Goal: Transaction & Acquisition: Book appointment/travel/reservation

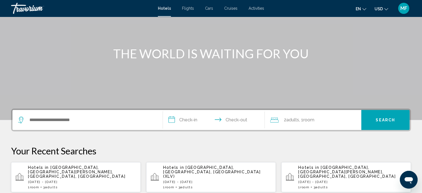
scroll to position [56, 0]
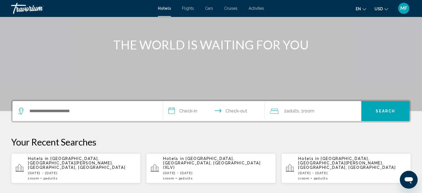
click at [233, 111] on input "**********" at bounding box center [215, 112] width 104 height 22
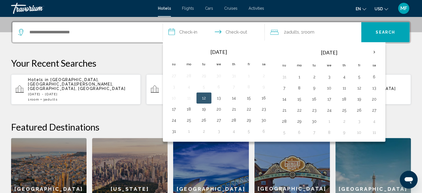
scroll to position [137, 0]
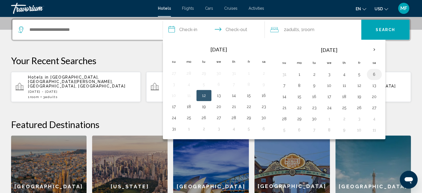
click at [375, 74] on button "6" at bounding box center [374, 74] width 9 height 8
click at [283, 87] on button "7" at bounding box center [284, 86] width 9 height 8
type input "**********"
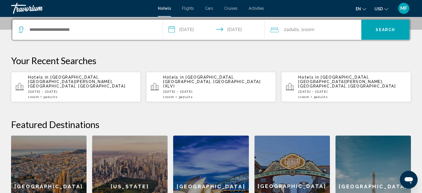
click at [296, 32] on span "Adults" at bounding box center [292, 29] width 13 height 5
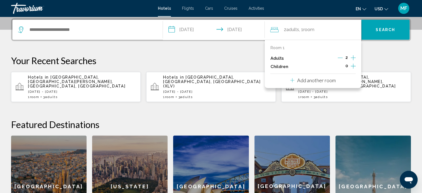
click at [355, 55] on icon "Increment adults" at bounding box center [353, 57] width 5 height 7
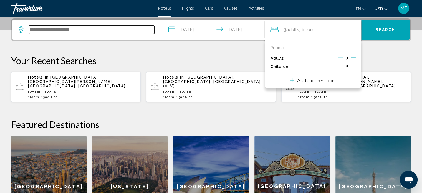
click at [113, 29] on input "Search widget" at bounding box center [91, 30] width 125 height 8
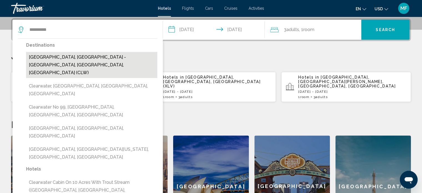
click at [103, 54] on button "[GEOGRAPHIC_DATA], [GEOGRAPHIC_DATA] - [GEOGRAPHIC_DATA], [GEOGRAPHIC_DATA], [G…" at bounding box center [91, 65] width 131 height 26
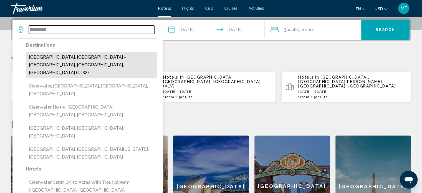
type input "**********"
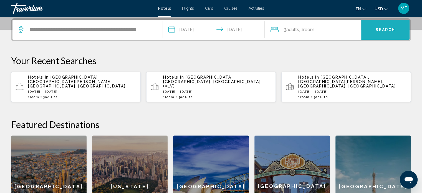
click at [383, 21] on button "Search" at bounding box center [385, 30] width 48 height 20
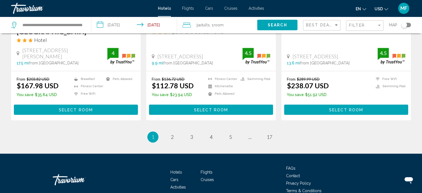
scroll to position [767, 0]
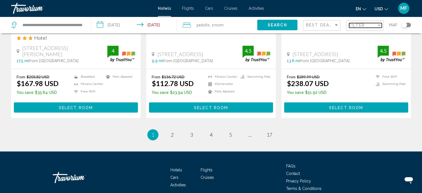
click at [369, 25] on div "Filter" at bounding box center [363, 25] width 28 height 4
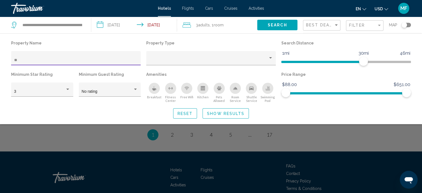
scroll to position [148, 0]
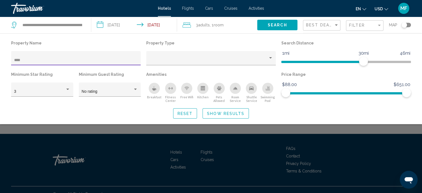
type input "****"
click at [215, 113] on span "Show Results" at bounding box center [225, 113] width 37 height 4
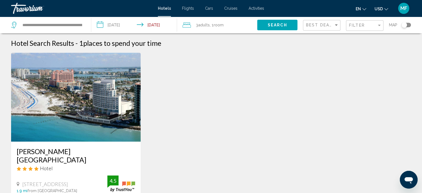
click at [112, 111] on img "Main content" at bounding box center [76, 97] width 130 height 89
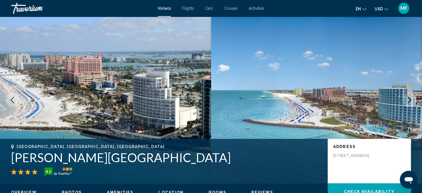
scroll to position [3, 0]
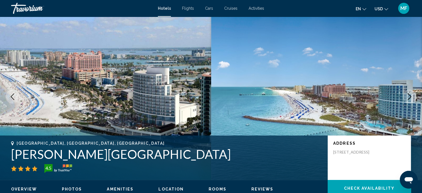
click at [408, 100] on icon "Next image" at bounding box center [410, 96] width 4 height 7
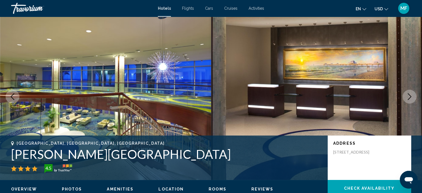
click at [408, 100] on icon "Next image" at bounding box center [410, 96] width 4 height 7
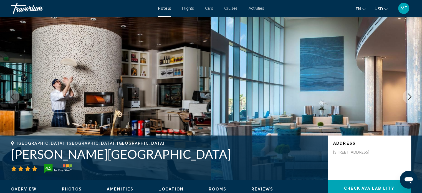
click at [408, 100] on icon "Next image" at bounding box center [410, 96] width 4 height 7
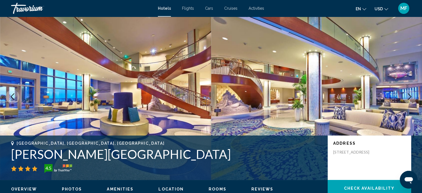
click at [408, 100] on icon "Next image" at bounding box center [410, 96] width 4 height 7
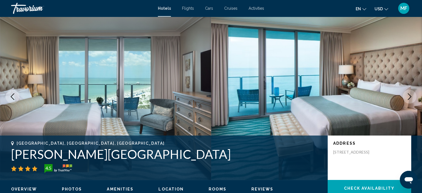
click at [408, 100] on icon "Next image" at bounding box center [410, 96] width 4 height 7
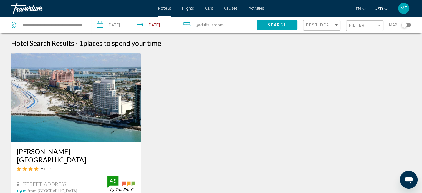
click at [130, 25] on input "**********" at bounding box center [135, 26] width 88 height 18
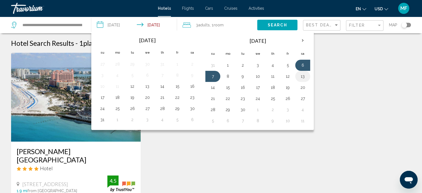
click at [300, 77] on button "13" at bounding box center [302, 76] width 9 height 8
click at [215, 88] on button "14" at bounding box center [212, 88] width 9 height 8
type input "**********"
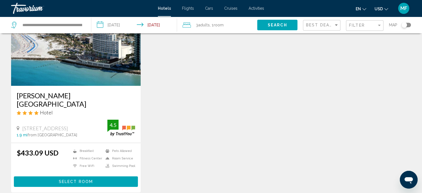
scroll to position [56, 0]
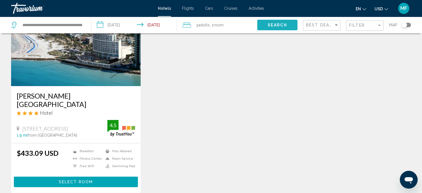
click at [279, 24] on span "Search" at bounding box center [277, 25] width 19 height 4
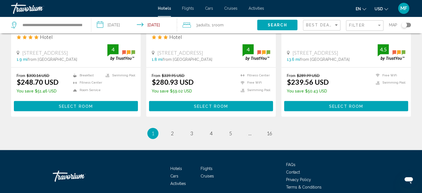
scroll to position [758, 0]
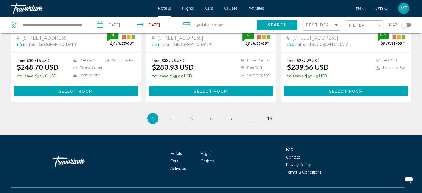
click at [129, 24] on input "**********" at bounding box center [135, 26] width 88 height 18
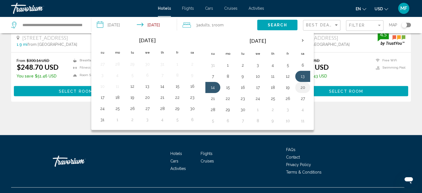
click at [302, 87] on button "20" at bounding box center [302, 88] width 9 height 8
click at [213, 99] on button "21" at bounding box center [212, 99] width 9 height 8
type input "**********"
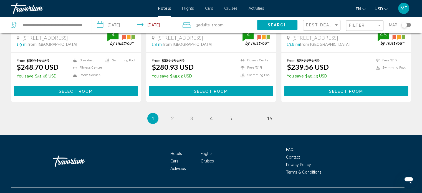
click at [279, 28] on button "Search" at bounding box center [277, 25] width 40 height 10
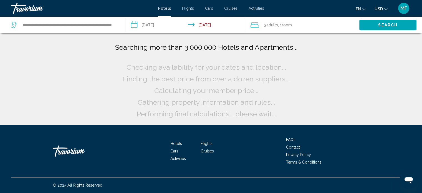
scroll to position [0, 0]
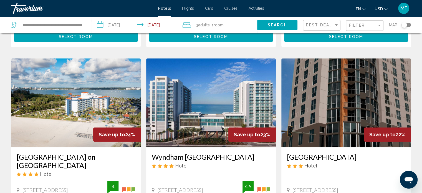
scroll to position [211, 0]
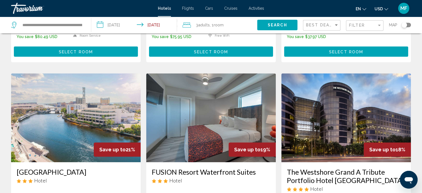
scroll to position [400, 0]
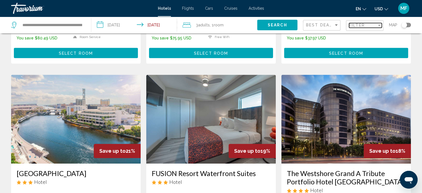
click at [359, 25] on span "Filter" at bounding box center [357, 25] width 16 height 4
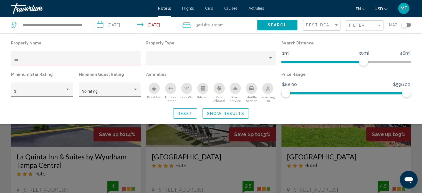
scroll to position [148, 0]
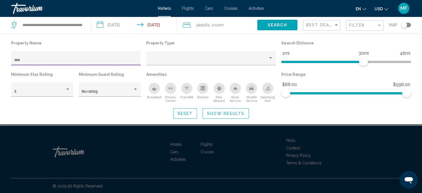
type input "****"
click at [278, 22] on span "Search" at bounding box center [277, 24] width 19 height 4
click at [228, 114] on span "Show Results" at bounding box center [225, 113] width 37 height 4
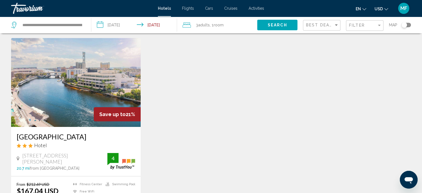
scroll to position [14, 0]
click at [354, 27] on div "Filter" at bounding box center [365, 26] width 33 height 10
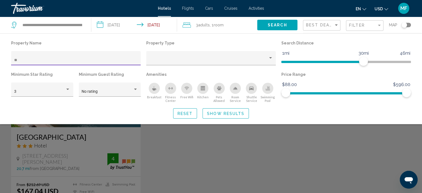
type input "*"
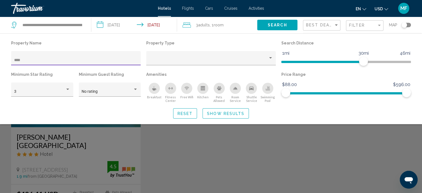
type input "****"
click at [221, 113] on span "Show Results" at bounding box center [225, 113] width 37 height 4
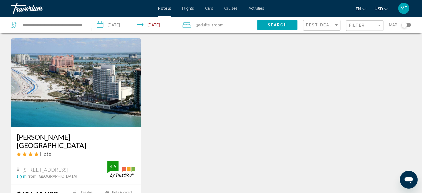
click at [105, 111] on img "Main content" at bounding box center [76, 82] width 130 height 89
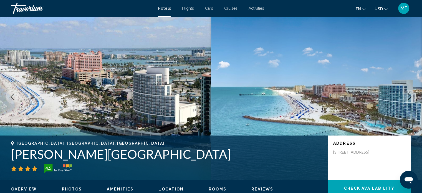
scroll to position [172, 0]
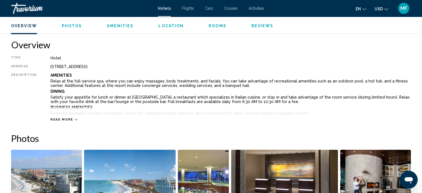
click at [75, 119] on icon "Main content" at bounding box center [76, 119] width 3 height 3
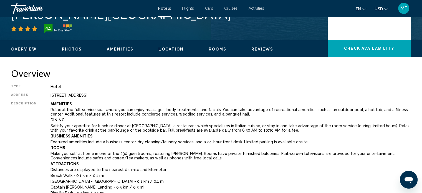
scroll to position [0, 0]
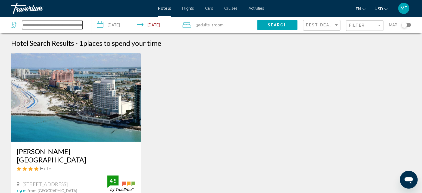
click at [75, 26] on input "**********" at bounding box center [52, 25] width 61 height 8
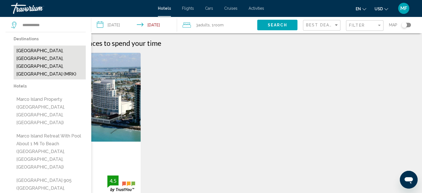
click at [59, 56] on button "[GEOGRAPHIC_DATA], [GEOGRAPHIC_DATA], [GEOGRAPHIC_DATA], [GEOGRAPHIC_DATA] (MRK)" at bounding box center [50, 63] width 72 height 34
type input "**********"
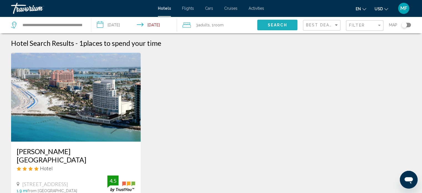
click at [272, 21] on button "Search" at bounding box center [277, 25] width 40 height 10
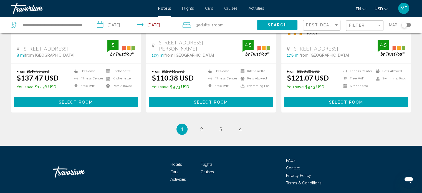
scroll to position [767, 0]
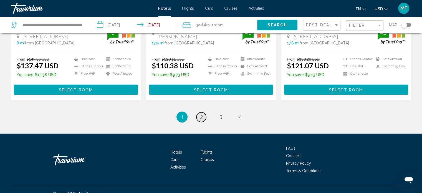
click at [200, 114] on span "2" at bounding box center [201, 117] width 3 height 6
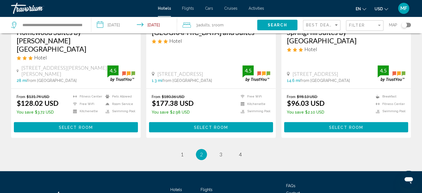
scroll to position [770, 0]
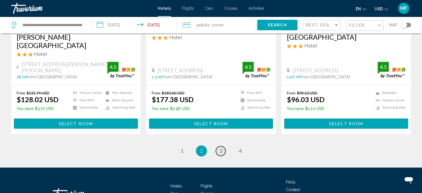
click at [222, 146] on link "page 3" at bounding box center [221, 151] width 10 height 10
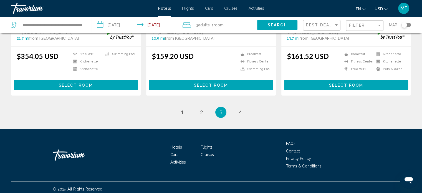
scroll to position [761, 0]
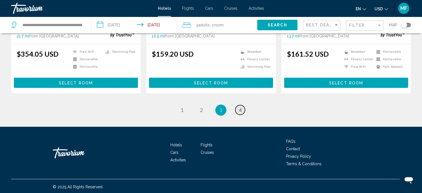
click at [240, 111] on span "4" at bounding box center [240, 110] width 3 height 6
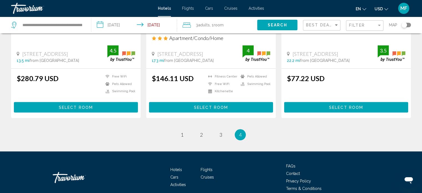
scroll to position [553, 0]
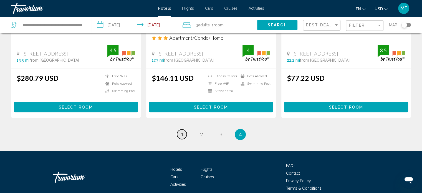
click at [183, 131] on span "1" at bounding box center [182, 134] width 3 height 6
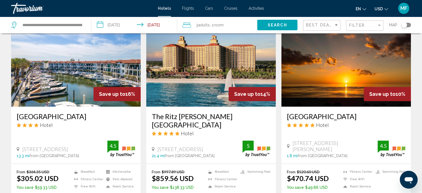
scroll to position [244, 0]
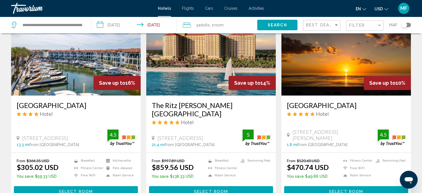
click at [308, 109] on h3 "[GEOGRAPHIC_DATA]" at bounding box center [346, 105] width 118 height 8
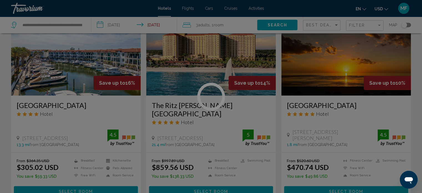
scroll to position [3, 0]
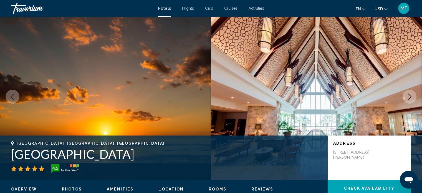
click at [408, 94] on icon "Next image" at bounding box center [409, 96] width 7 height 7
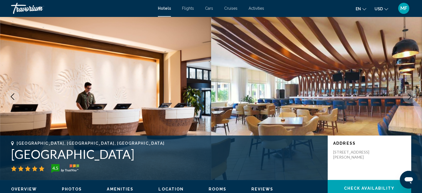
click at [408, 94] on icon "Next image" at bounding box center [409, 96] width 7 height 7
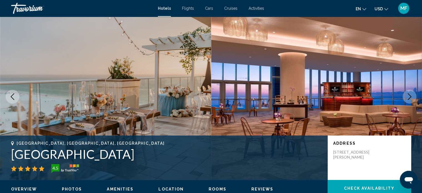
click at [408, 94] on icon "Next image" at bounding box center [409, 96] width 7 height 7
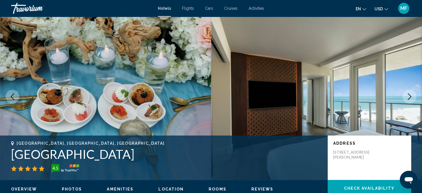
click at [408, 94] on icon "Next image" at bounding box center [409, 96] width 7 height 7
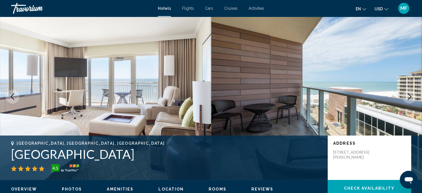
click at [408, 94] on icon "Next image" at bounding box center [409, 96] width 7 height 7
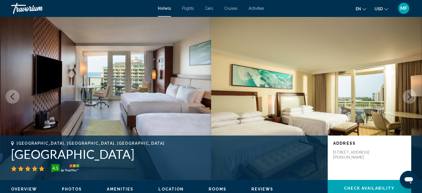
click at [408, 94] on icon "Next image" at bounding box center [409, 96] width 7 height 7
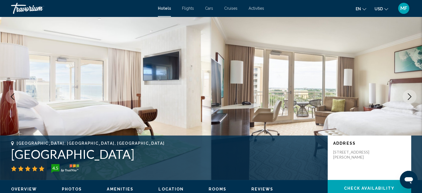
click at [408, 94] on icon "Next image" at bounding box center [409, 96] width 7 height 7
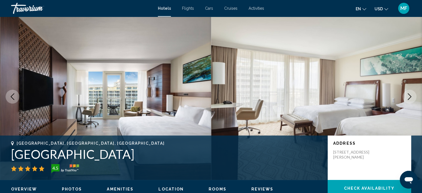
click at [408, 94] on icon "Next image" at bounding box center [409, 96] width 7 height 7
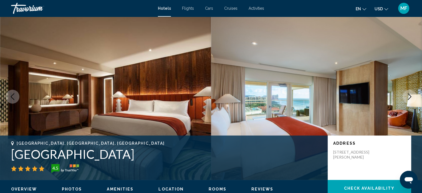
click at [408, 94] on icon "Next image" at bounding box center [409, 96] width 7 height 7
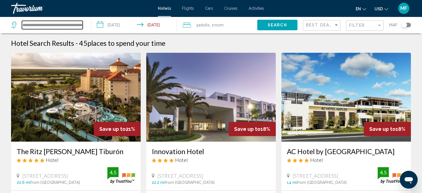
click at [75, 26] on input "**********" at bounding box center [52, 25] width 61 height 8
click at [59, 25] on input "**********" at bounding box center [52, 25] width 61 height 8
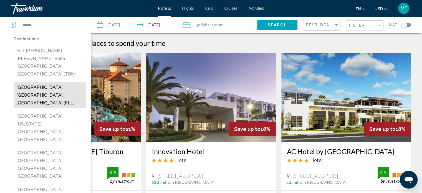
click at [46, 82] on button "[GEOGRAPHIC_DATA], [GEOGRAPHIC_DATA], [GEOGRAPHIC_DATA] (FLL)" at bounding box center [50, 95] width 72 height 26
type input "**********"
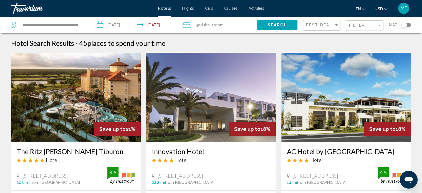
click at [117, 25] on input "**********" at bounding box center [135, 26] width 88 height 18
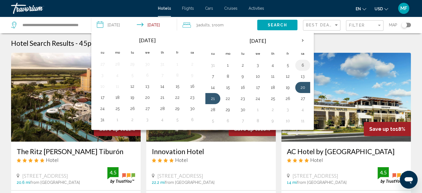
click at [302, 62] on button "6" at bounding box center [302, 65] width 9 height 8
click at [213, 74] on button "7" at bounding box center [212, 76] width 9 height 8
type input "**********"
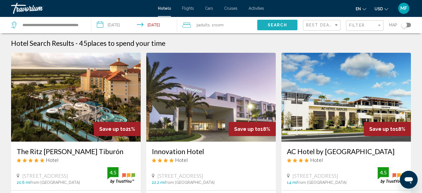
click at [273, 26] on span "Search" at bounding box center [277, 25] width 19 height 4
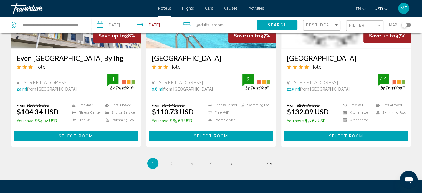
scroll to position [750, 0]
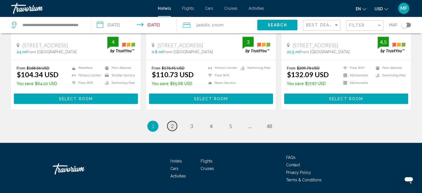
click at [171, 123] on span "2" at bounding box center [172, 126] width 3 height 6
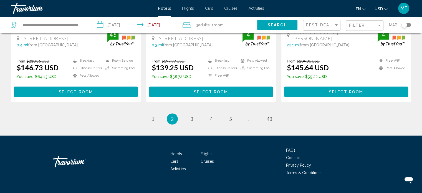
scroll to position [767, 0]
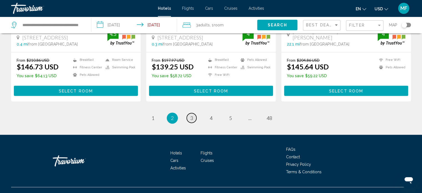
click at [193, 113] on link "page 3" at bounding box center [192, 118] width 10 height 10
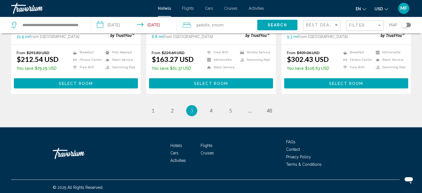
scroll to position [758, 0]
click at [212, 108] on span "4" at bounding box center [211, 110] width 3 height 6
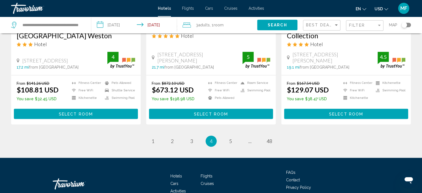
scroll to position [759, 0]
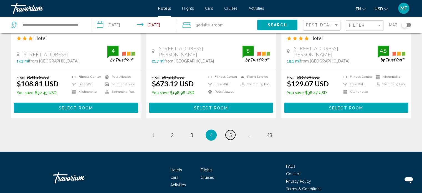
click at [229, 132] on span "5" at bounding box center [230, 135] width 3 height 6
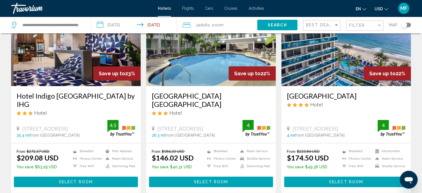
scroll to position [44, 0]
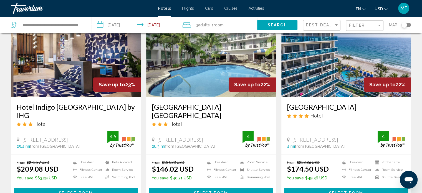
click at [329, 83] on img "Main content" at bounding box center [346, 52] width 130 height 89
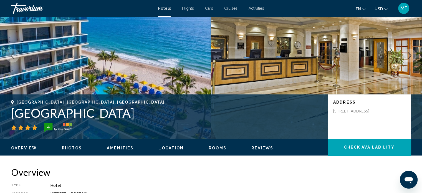
scroll to position [3, 0]
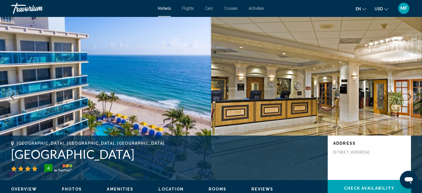
click at [409, 96] on icon "Next image" at bounding box center [409, 96] width 7 height 7
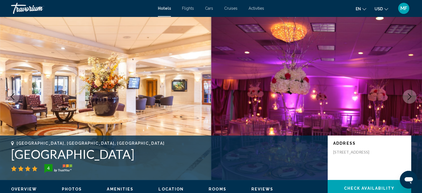
click at [409, 96] on icon "Next image" at bounding box center [409, 96] width 7 height 7
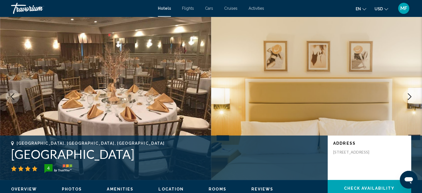
click at [409, 96] on icon "Next image" at bounding box center [409, 96] width 7 height 7
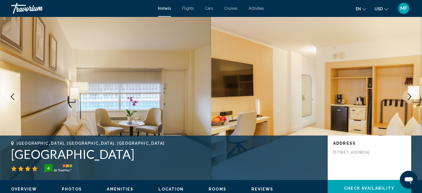
click at [409, 96] on icon "Next image" at bounding box center [409, 96] width 7 height 7
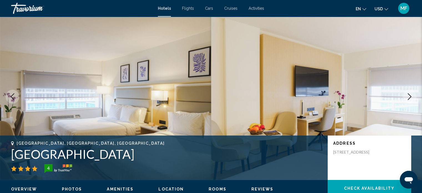
click at [409, 96] on icon "Next image" at bounding box center [409, 96] width 7 height 7
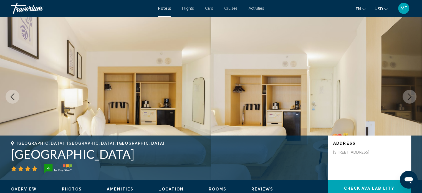
click at [409, 96] on icon "Next image" at bounding box center [409, 96] width 7 height 7
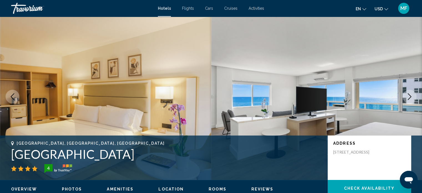
click at [409, 96] on icon "Next image" at bounding box center [409, 96] width 7 height 7
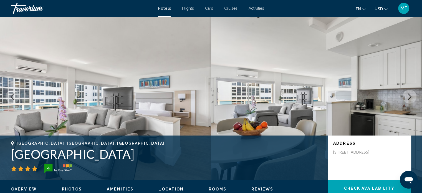
click at [409, 96] on icon "Next image" at bounding box center [409, 96] width 7 height 7
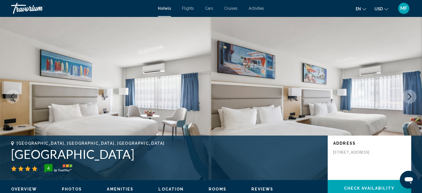
click at [371, 24] on img "Main content" at bounding box center [316, 96] width 211 height 167
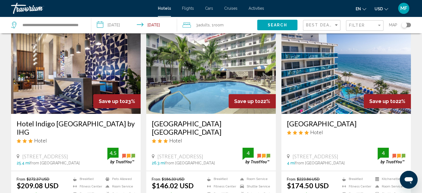
scroll to position [44, 0]
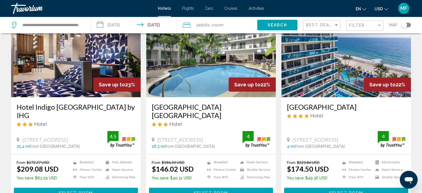
click at [109, 24] on input "**********" at bounding box center [135, 26] width 88 height 18
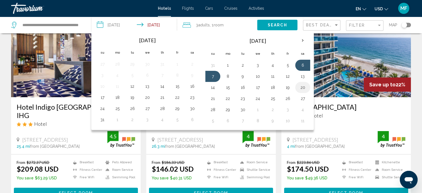
click at [298, 86] on button "20" at bounding box center [302, 88] width 9 height 8
click at [215, 97] on button "21" at bounding box center [212, 99] width 9 height 8
type input "**********"
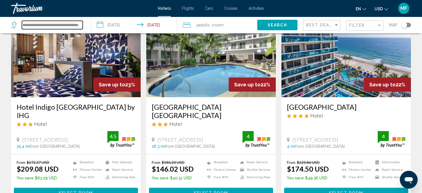
click at [76, 27] on input "**********" at bounding box center [52, 25] width 61 height 8
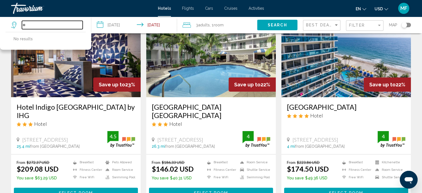
type input "*"
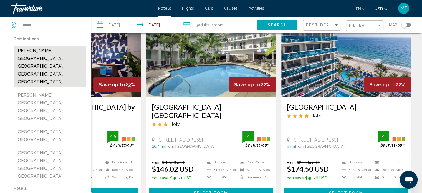
click at [57, 57] on button "[PERSON_NAME][GEOGRAPHIC_DATA], [GEOGRAPHIC_DATA], [GEOGRAPHIC_DATA], [GEOGRAPH…" at bounding box center [50, 67] width 72 height 42
type input "**********"
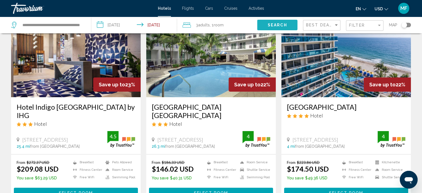
click at [271, 25] on span "Search" at bounding box center [277, 25] width 19 height 4
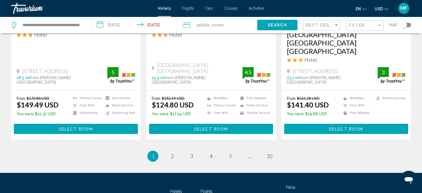
scroll to position [775, 0]
click at [67, 24] on input "**********" at bounding box center [52, 25] width 61 height 8
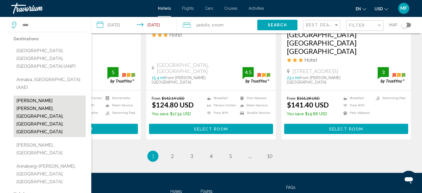
click at [56, 95] on button "[PERSON_NAME] [PERSON_NAME], [GEOGRAPHIC_DATA], [GEOGRAPHIC_DATA], [GEOGRAPHIC_…" at bounding box center [50, 116] width 72 height 42
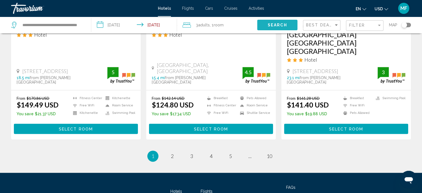
click at [274, 23] on span "Search" at bounding box center [277, 25] width 19 height 4
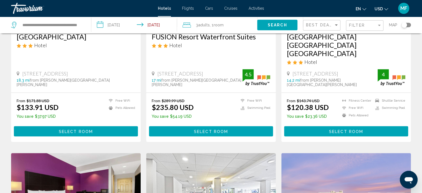
scroll to position [355, 0]
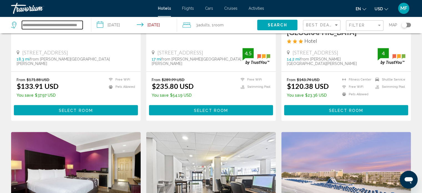
click at [42, 25] on input "**********" at bounding box center [52, 25] width 61 height 8
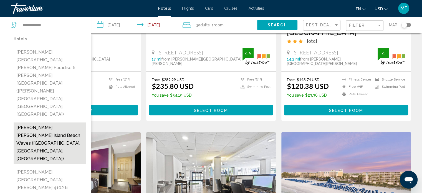
click at [32, 122] on button "[PERSON_NAME] [PERSON_NAME] Island Beach Waves ([GEOGRAPHIC_DATA], [GEOGRAPHIC_…" at bounding box center [50, 143] width 72 height 42
type input "**********"
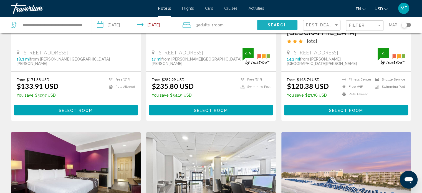
click at [273, 25] on span "Search" at bounding box center [277, 25] width 19 height 4
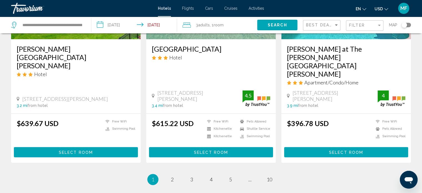
scroll to position [750, 0]
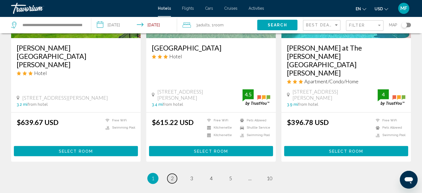
click at [172, 175] on span "2" at bounding box center [172, 178] width 3 height 6
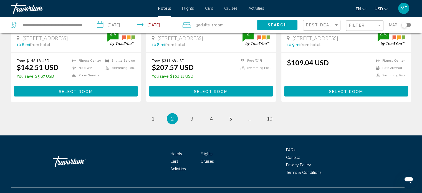
scroll to position [775, 0]
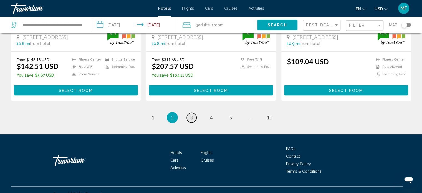
click at [191, 114] on span "3" at bounding box center [191, 117] width 3 height 6
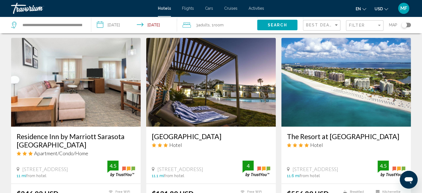
scroll to position [233, 0]
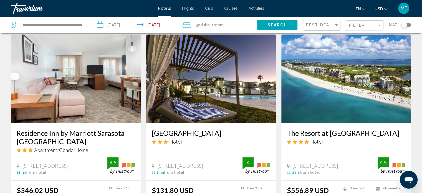
click at [123, 24] on input "**********" at bounding box center [135, 26] width 88 height 18
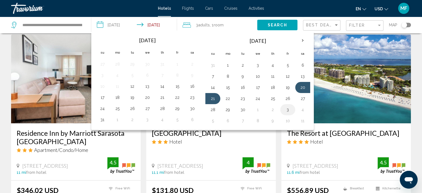
click at [286, 110] on button "3" at bounding box center [287, 110] width 9 height 8
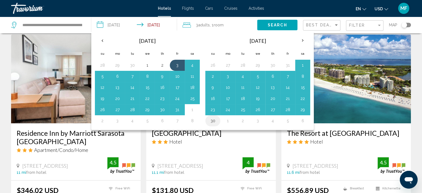
click at [215, 121] on button "30" at bounding box center [212, 121] width 9 height 8
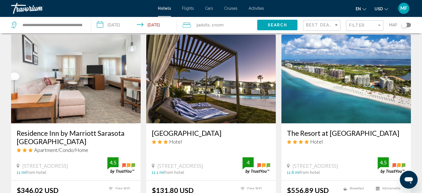
click at [155, 26] on input "**********" at bounding box center [135, 26] width 88 height 18
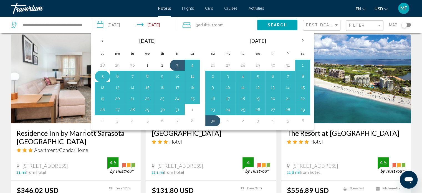
click at [103, 76] on button "5" at bounding box center [102, 76] width 9 height 8
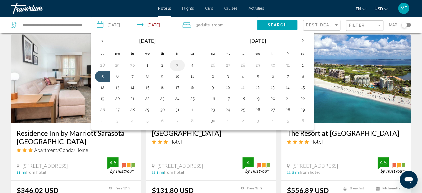
click at [177, 64] on button "3" at bounding box center [177, 65] width 9 height 8
type input "**********"
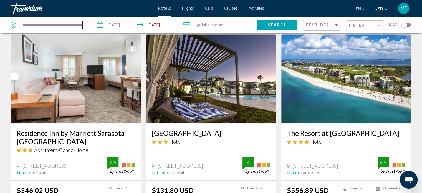
click at [74, 26] on input "**********" at bounding box center [52, 25] width 61 height 8
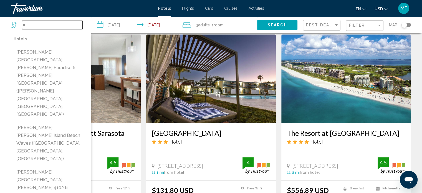
type input "*"
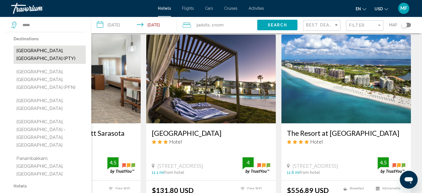
click at [75, 50] on button "[GEOGRAPHIC_DATA], [GEOGRAPHIC_DATA] (PTY)" at bounding box center [50, 55] width 72 height 18
type input "**********"
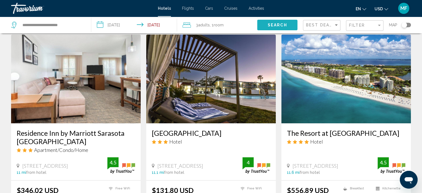
click at [273, 23] on span "Search" at bounding box center [277, 25] width 19 height 4
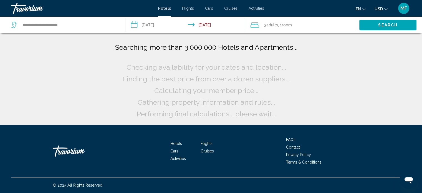
scroll to position [0, 0]
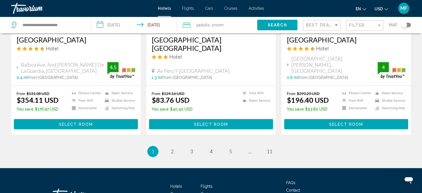
scroll to position [763, 0]
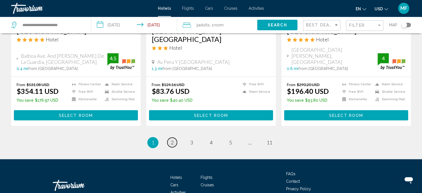
click at [172, 139] on span "2" at bounding box center [172, 142] width 3 height 6
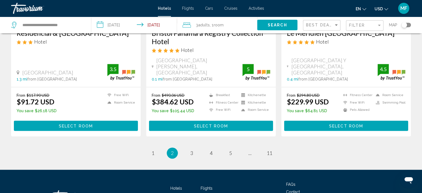
scroll to position [768, 0]
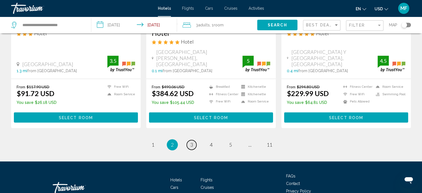
click at [192, 140] on link "page 3" at bounding box center [192, 145] width 10 height 10
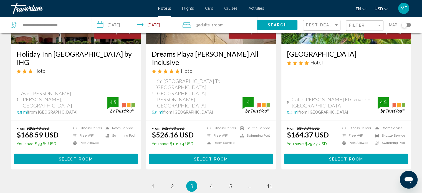
scroll to position [768, 0]
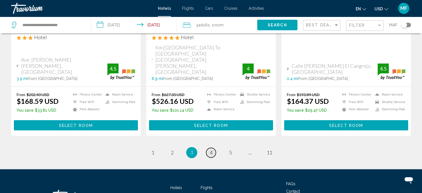
click at [210, 149] on span "4" at bounding box center [211, 152] width 3 height 6
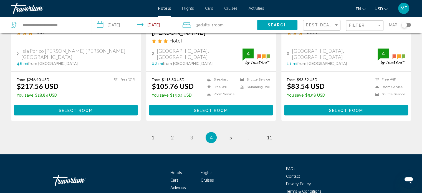
scroll to position [751, 0]
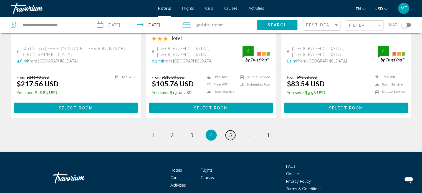
click at [231, 132] on span "5" at bounding box center [230, 135] width 3 height 6
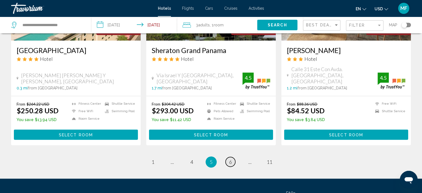
scroll to position [743, 0]
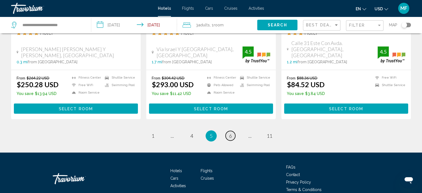
click at [232, 131] on link "page 6" at bounding box center [231, 136] width 10 height 10
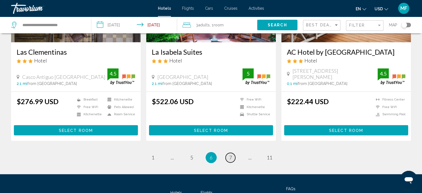
scroll to position [743, 0]
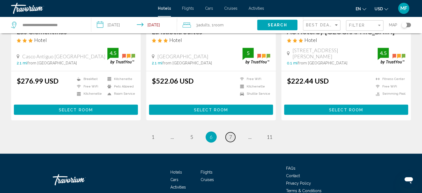
click at [232, 132] on link "page 7" at bounding box center [231, 137] width 10 height 10
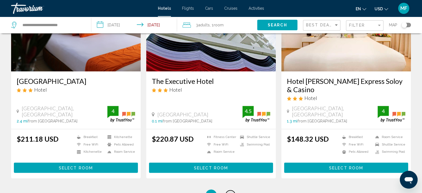
scroll to position [699, 0]
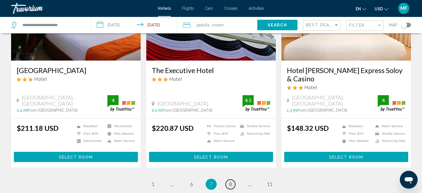
click at [233, 179] on link "page 8" at bounding box center [231, 184] width 10 height 10
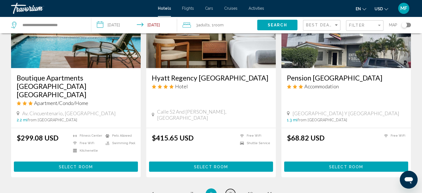
scroll to position [688, 0]
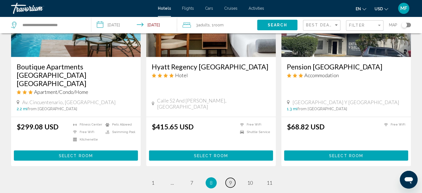
click at [231, 180] on span "9" at bounding box center [230, 183] width 3 height 6
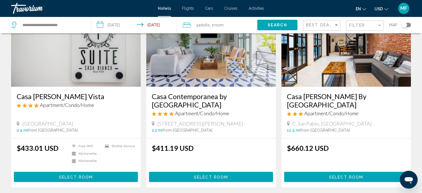
scroll to position [666, 0]
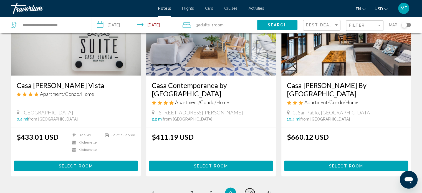
click at [250, 190] on span "10" at bounding box center [250, 193] width 6 height 6
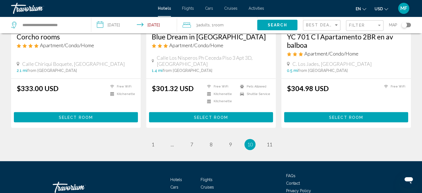
scroll to position [745, 0]
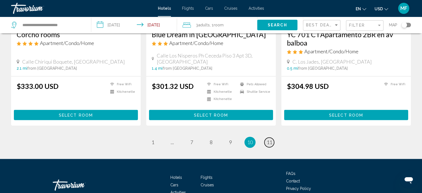
click at [269, 139] on span "11" at bounding box center [270, 142] width 6 height 6
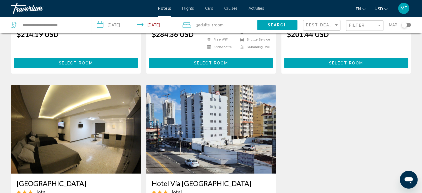
scroll to position [337, 0]
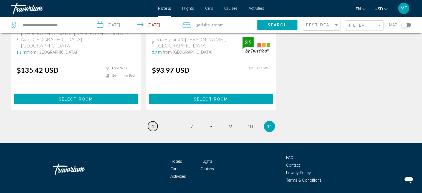
click at [151, 121] on link "page 1" at bounding box center [153, 126] width 10 height 10
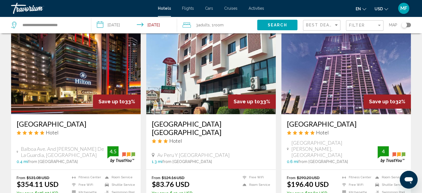
scroll to position [699, 0]
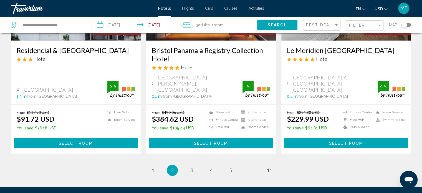
scroll to position [755, 0]
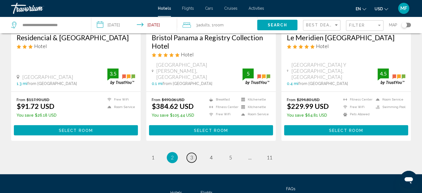
click at [191, 154] on span "3" at bounding box center [191, 157] width 3 height 6
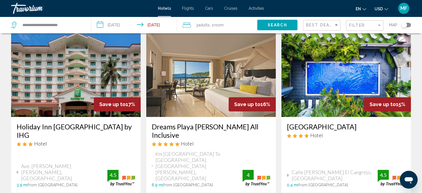
scroll to position [677, 0]
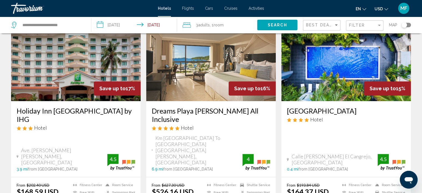
click at [210, 75] on img "Main content" at bounding box center [211, 56] width 130 height 89
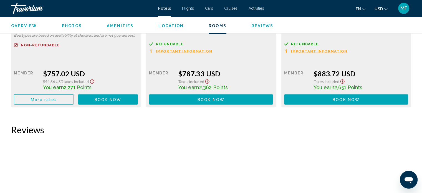
scroll to position [1213, 0]
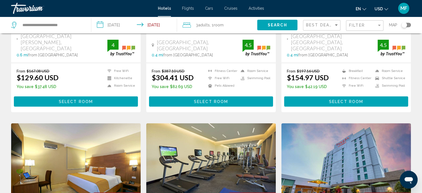
scroll to position [189, 0]
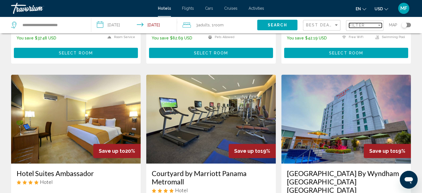
click at [356, 24] on span "Filter" at bounding box center [357, 25] width 16 height 4
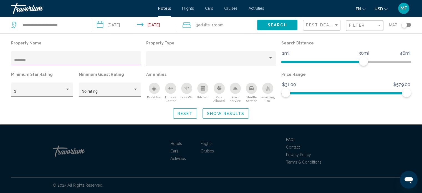
scroll to position [148, 0]
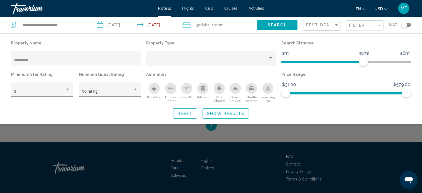
type input "**********"
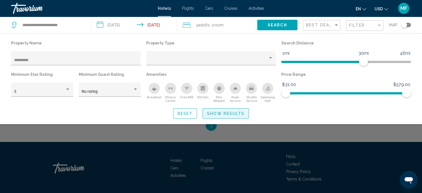
click at [224, 115] on span "Show Results" at bounding box center [225, 113] width 37 height 4
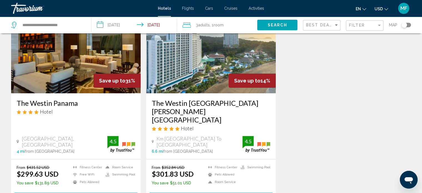
scroll to position [59, 0]
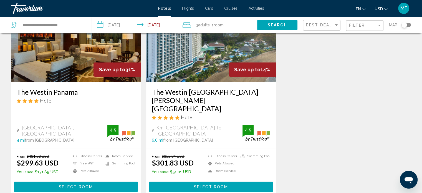
click at [220, 68] on img "Main content" at bounding box center [211, 37] width 130 height 89
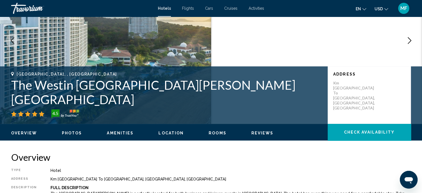
scroll to position [3, 0]
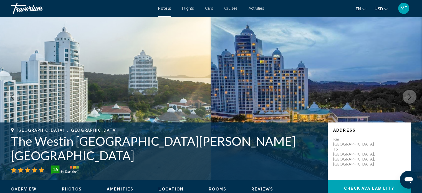
click at [407, 99] on icon "Next image" at bounding box center [409, 96] width 7 height 7
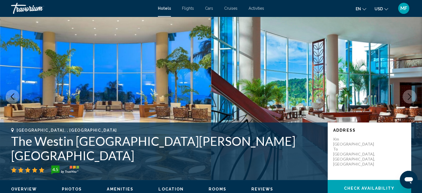
click at [407, 99] on icon "Next image" at bounding box center [409, 96] width 7 height 7
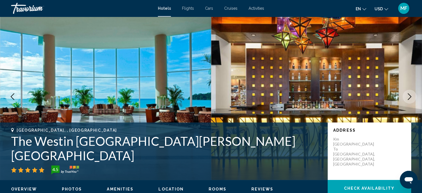
click at [407, 99] on icon "Next image" at bounding box center [409, 96] width 7 height 7
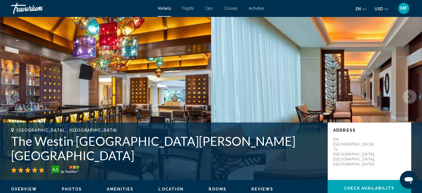
click at [407, 99] on icon "Next image" at bounding box center [409, 96] width 7 height 7
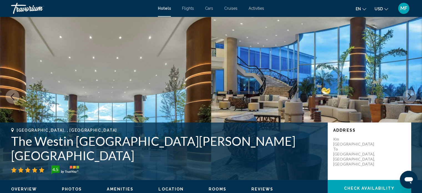
click at [407, 99] on icon "Next image" at bounding box center [409, 96] width 7 height 7
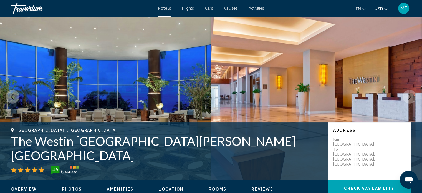
click at [407, 99] on icon "Next image" at bounding box center [409, 96] width 7 height 7
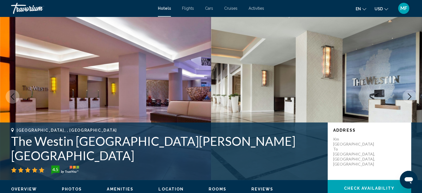
click at [407, 99] on icon "Next image" at bounding box center [409, 96] width 7 height 7
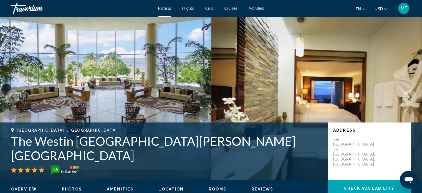
click at [407, 99] on icon "Next image" at bounding box center [409, 96] width 7 height 7
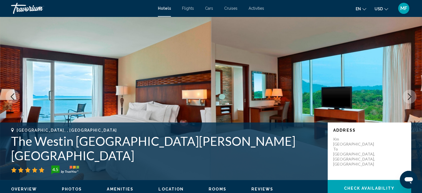
click at [407, 99] on icon "Next image" at bounding box center [409, 96] width 7 height 7
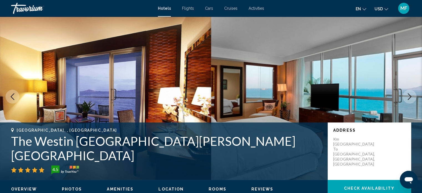
click at [407, 99] on icon "Next image" at bounding box center [409, 96] width 7 height 7
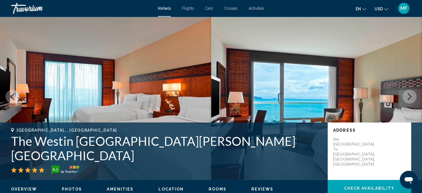
click at [407, 99] on icon "Next image" at bounding box center [409, 96] width 7 height 7
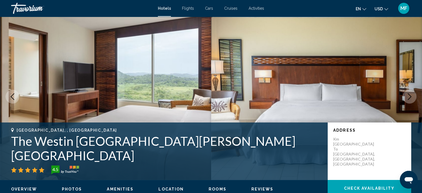
click at [407, 99] on icon "Next image" at bounding box center [409, 96] width 7 height 7
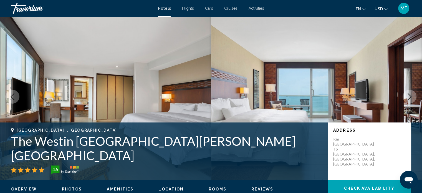
click at [407, 99] on icon "Next image" at bounding box center [409, 96] width 7 height 7
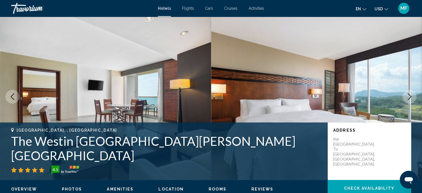
click at [407, 99] on icon "Next image" at bounding box center [409, 96] width 7 height 7
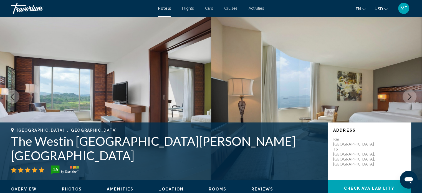
click at [407, 99] on icon "Next image" at bounding box center [409, 96] width 7 height 7
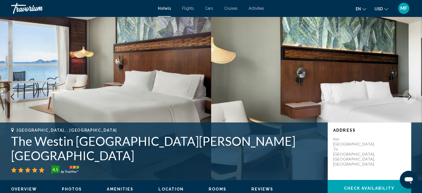
click at [407, 99] on icon "Next image" at bounding box center [409, 96] width 7 height 7
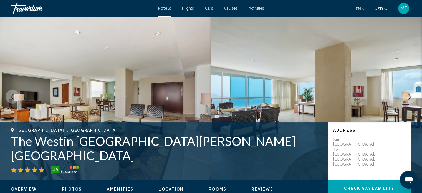
click at [407, 99] on icon "Next image" at bounding box center [409, 96] width 7 height 7
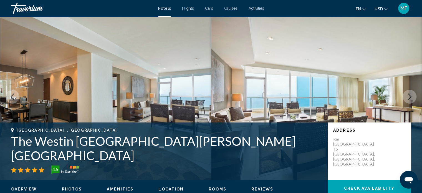
click at [407, 99] on icon "Next image" at bounding box center [409, 96] width 7 height 7
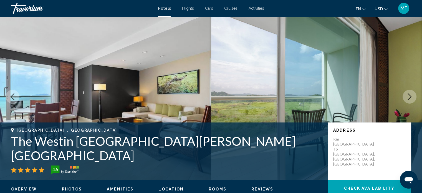
click at [407, 99] on icon "Next image" at bounding box center [409, 96] width 7 height 7
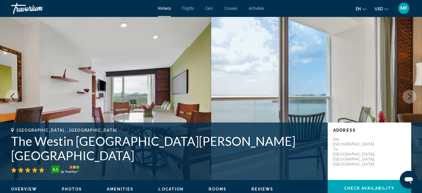
click at [407, 99] on icon "Next image" at bounding box center [409, 96] width 7 height 7
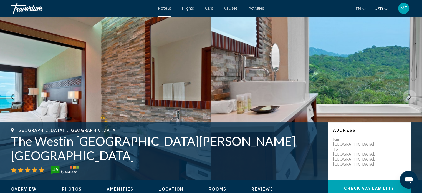
click at [407, 99] on icon "Next image" at bounding box center [409, 96] width 7 height 7
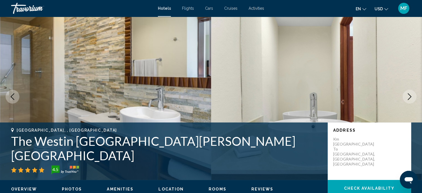
click at [407, 99] on icon "Next image" at bounding box center [409, 96] width 7 height 7
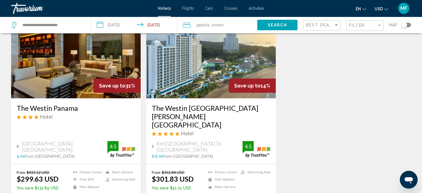
scroll to position [56, 0]
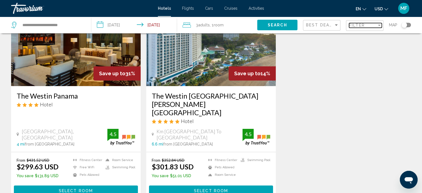
click at [360, 27] on span "Filter" at bounding box center [357, 25] width 16 height 4
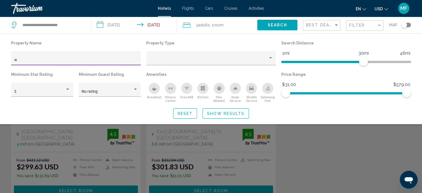
type input "*"
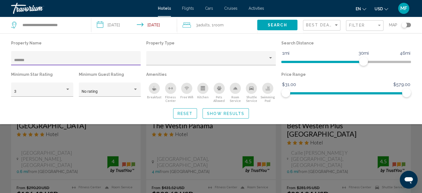
type input "*******"
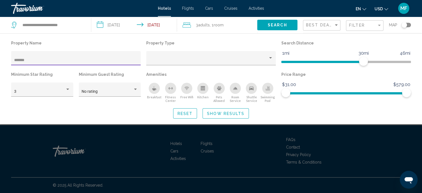
scroll to position [561, 0]
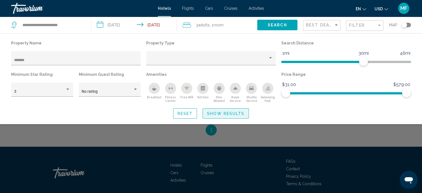
click at [237, 115] on span "Show Results" at bounding box center [225, 113] width 37 height 4
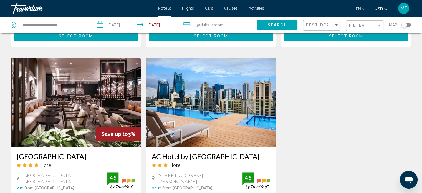
scroll to position [428, 0]
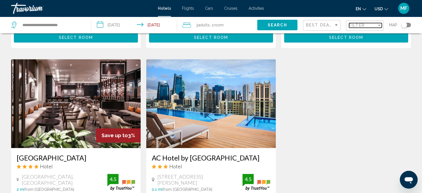
click at [357, 26] on span "Filter" at bounding box center [357, 25] width 16 height 4
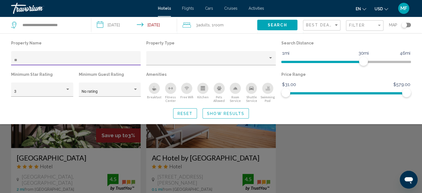
type input "*"
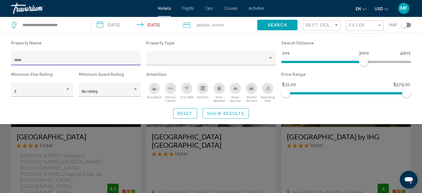
scroll to position [148, 0]
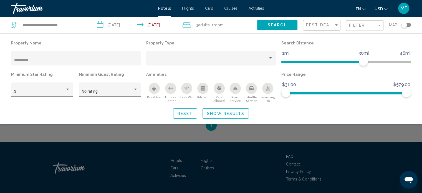
type input "**********"
click at [223, 116] on button "Show Results" at bounding box center [226, 113] width 46 height 10
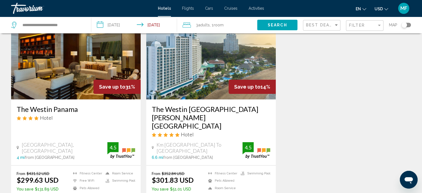
scroll to position [37, 0]
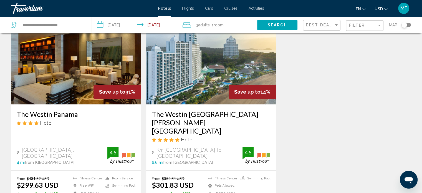
click at [111, 73] on img "Main content" at bounding box center [76, 60] width 130 height 89
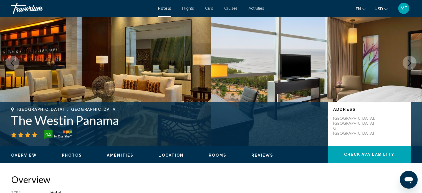
scroll to position [3, 0]
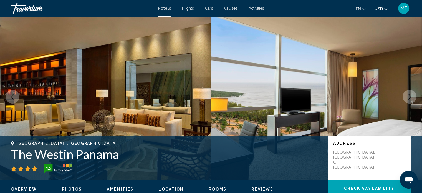
click at [412, 95] on icon "Next image" at bounding box center [409, 96] width 7 height 7
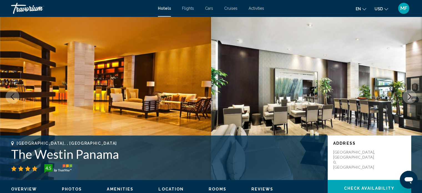
click at [412, 95] on icon "Next image" at bounding box center [409, 96] width 7 height 7
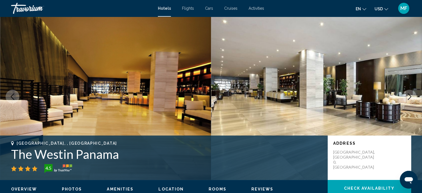
click at [412, 95] on icon "Next image" at bounding box center [409, 96] width 7 height 7
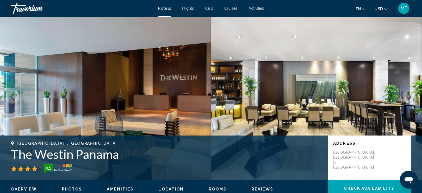
click at [412, 95] on icon "Next image" at bounding box center [409, 96] width 7 height 7
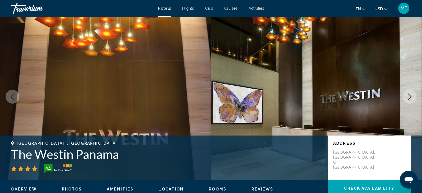
click at [412, 95] on icon "Next image" at bounding box center [409, 96] width 7 height 7
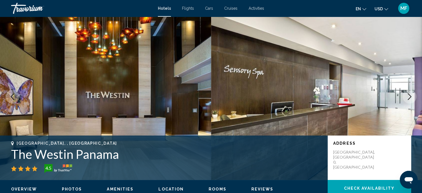
click at [412, 95] on icon "Next image" at bounding box center [409, 96] width 7 height 7
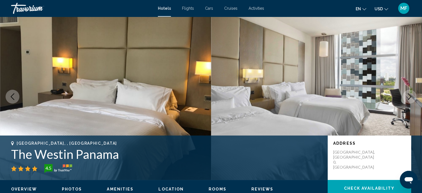
click at [412, 95] on icon "Next image" at bounding box center [409, 96] width 7 height 7
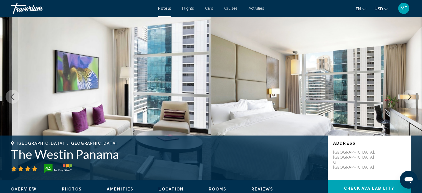
click at [412, 95] on icon "Next image" at bounding box center [409, 96] width 7 height 7
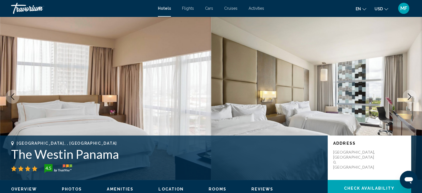
click at [412, 95] on icon "Next image" at bounding box center [409, 96] width 7 height 7
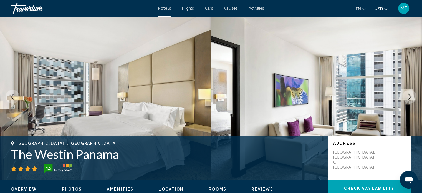
click at [412, 95] on icon "Next image" at bounding box center [409, 96] width 7 height 7
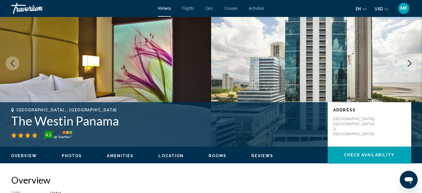
scroll to position [48, 0]
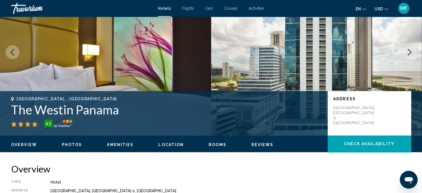
click at [409, 46] on button "Next image" at bounding box center [410, 52] width 14 height 14
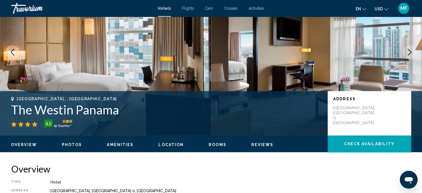
click at [409, 46] on button "Next image" at bounding box center [410, 52] width 14 height 14
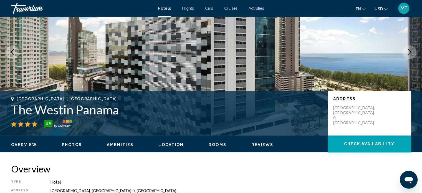
click at [409, 46] on button "Next image" at bounding box center [410, 52] width 14 height 14
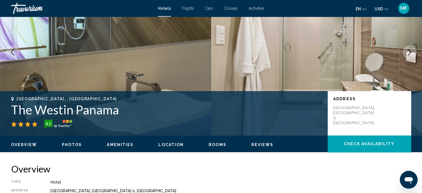
click at [409, 46] on button "Next image" at bounding box center [410, 52] width 14 height 14
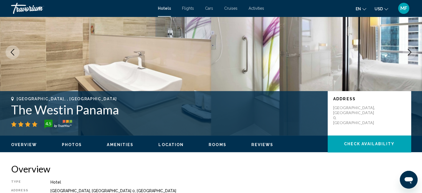
click at [409, 46] on button "Next image" at bounding box center [410, 52] width 14 height 14
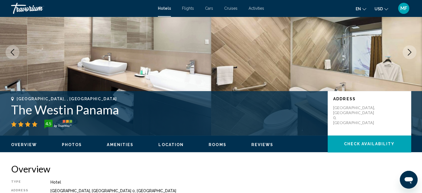
click at [409, 46] on button "Next image" at bounding box center [410, 52] width 14 height 14
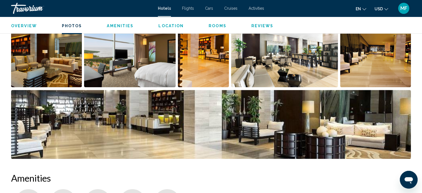
scroll to position [314, 0]
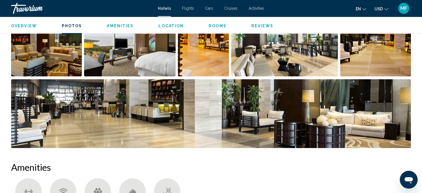
click at [380, 114] on img "Open full-screen image slider" at bounding box center [211, 113] width 400 height 69
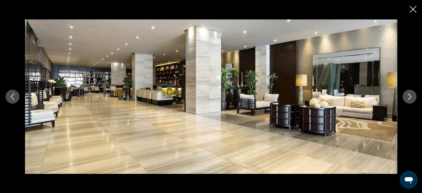
click at [380, 114] on img "Main content" at bounding box center [211, 96] width 372 height 154
click at [411, 97] on icon "Next image" at bounding box center [410, 96] width 4 height 7
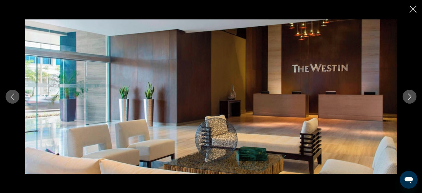
click at [411, 97] on icon "Next image" at bounding box center [410, 96] width 4 height 7
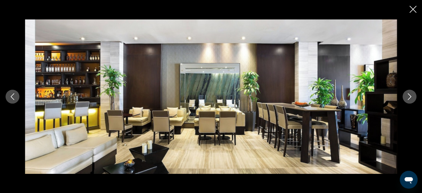
click at [411, 97] on icon "Next image" at bounding box center [410, 96] width 4 height 7
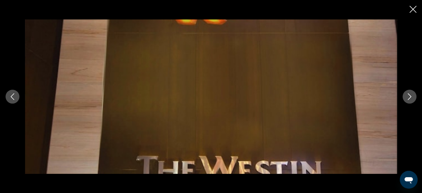
click at [411, 97] on icon "Next image" at bounding box center [410, 96] width 4 height 7
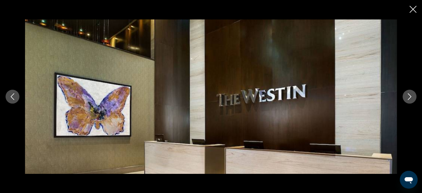
click at [411, 97] on icon "Next image" at bounding box center [410, 96] width 4 height 7
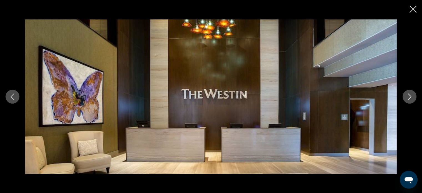
click at [411, 97] on icon "Next image" at bounding box center [410, 96] width 4 height 7
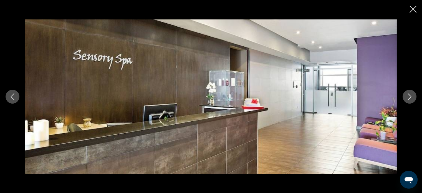
click at [411, 97] on icon "Next image" at bounding box center [410, 96] width 4 height 7
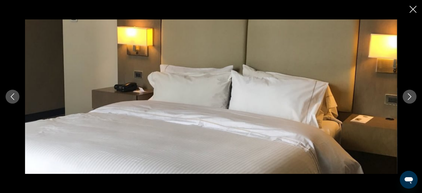
click at [411, 97] on icon "Next image" at bounding box center [410, 96] width 4 height 7
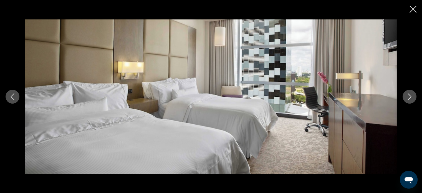
click at [411, 97] on icon "Next image" at bounding box center [410, 96] width 4 height 7
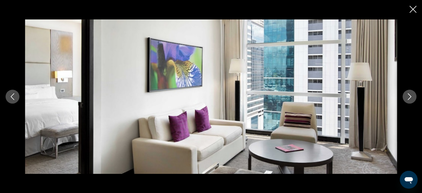
click at [411, 97] on icon "Next image" at bounding box center [410, 96] width 4 height 7
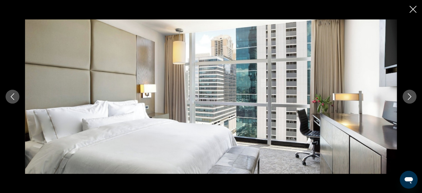
click at [411, 97] on icon "Next image" at bounding box center [410, 96] width 4 height 7
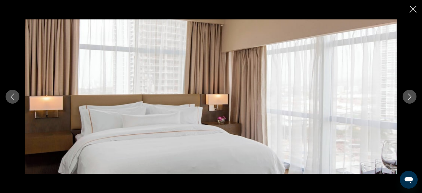
click at [411, 97] on icon "Next image" at bounding box center [410, 96] width 4 height 7
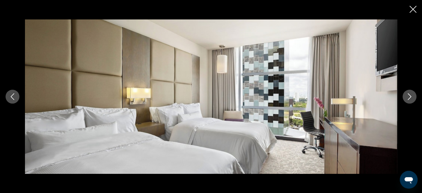
click at [411, 97] on icon "Next image" at bounding box center [410, 96] width 4 height 7
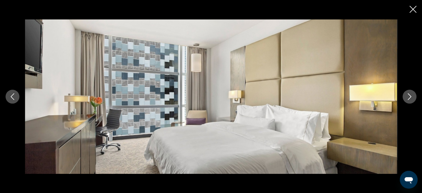
click at [411, 97] on icon "Next image" at bounding box center [410, 96] width 4 height 7
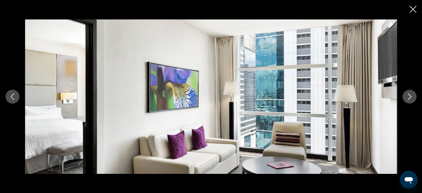
click at [411, 97] on icon "Next image" at bounding box center [410, 96] width 4 height 7
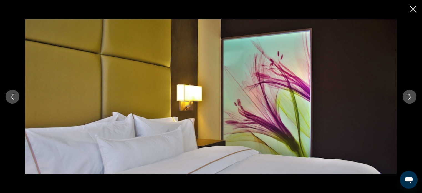
click at [411, 97] on icon "Next image" at bounding box center [410, 96] width 4 height 7
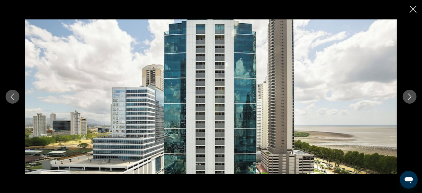
click at [411, 97] on icon "Next image" at bounding box center [410, 96] width 4 height 7
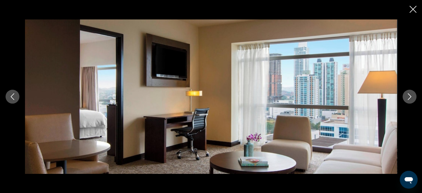
click at [411, 97] on icon "Next image" at bounding box center [410, 96] width 4 height 7
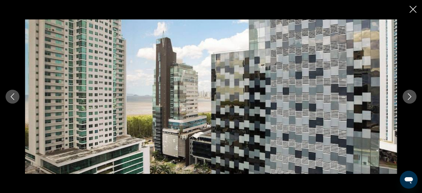
click at [411, 97] on icon "Next image" at bounding box center [410, 96] width 4 height 7
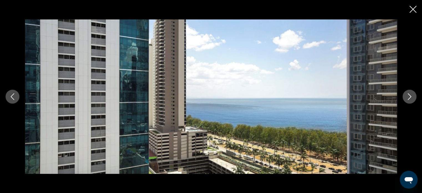
click at [411, 97] on icon "Next image" at bounding box center [410, 96] width 4 height 7
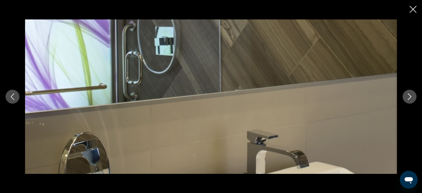
click at [411, 97] on icon "Next image" at bounding box center [410, 96] width 4 height 7
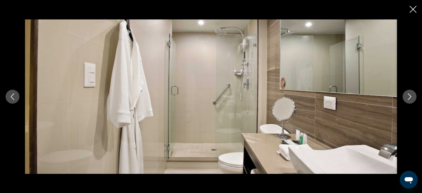
click at [411, 97] on icon "Next image" at bounding box center [410, 96] width 4 height 7
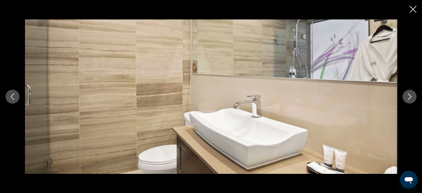
click at [411, 97] on icon "Next image" at bounding box center [410, 96] width 4 height 7
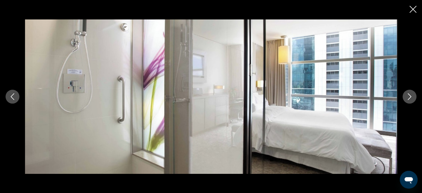
click at [411, 97] on icon "Next image" at bounding box center [410, 96] width 4 height 7
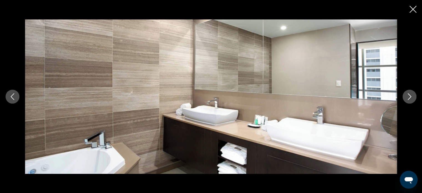
click at [411, 97] on icon "Next image" at bounding box center [410, 96] width 4 height 7
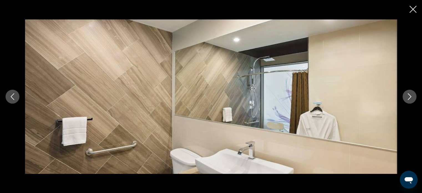
click at [411, 97] on icon "Next image" at bounding box center [410, 96] width 4 height 7
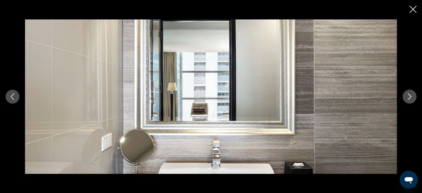
click at [412, 12] on icon "Close slideshow" at bounding box center [413, 9] width 7 height 7
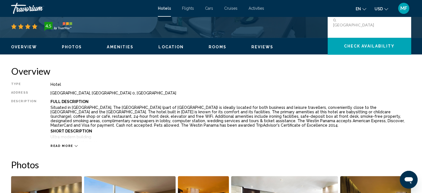
scroll to position [0, 0]
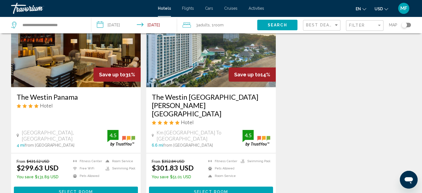
scroll to position [78, 0]
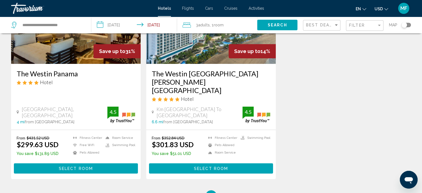
click at [253, 7] on span "Activities" at bounding box center [257, 8] width 16 height 4
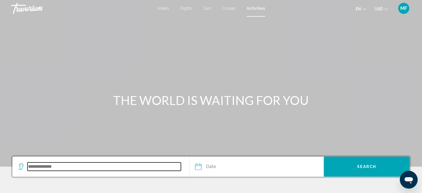
click at [102, 164] on input "Search widget" at bounding box center [103, 166] width 153 height 8
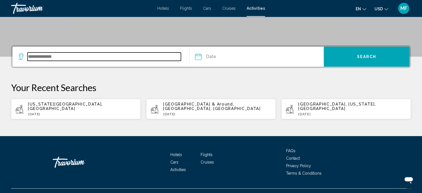
scroll to position [116, 0]
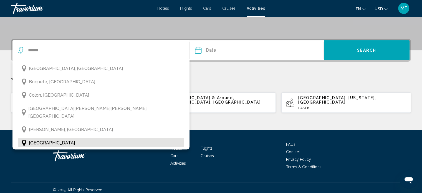
click at [88, 138] on button "[GEOGRAPHIC_DATA]" at bounding box center [101, 143] width 166 height 11
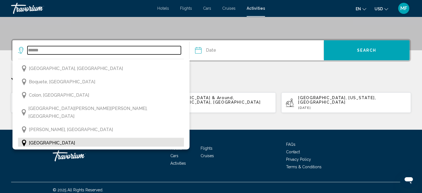
type input "******"
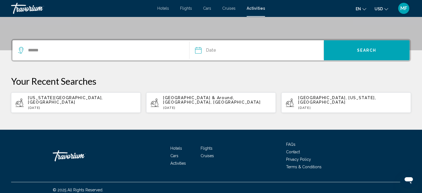
click at [221, 50] on input "Date" at bounding box center [227, 51] width 66 height 22
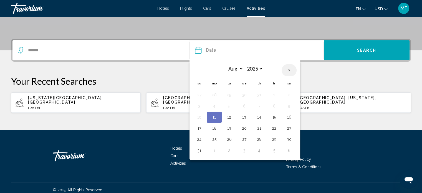
click at [286, 75] on th "Next month" at bounding box center [289, 70] width 15 height 12
select select "*"
click at [287, 94] on button "4" at bounding box center [289, 95] width 9 height 8
type input "**********"
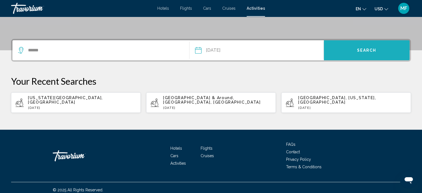
click at [350, 50] on button "Search" at bounding box center [367, 50] width 86 height 20
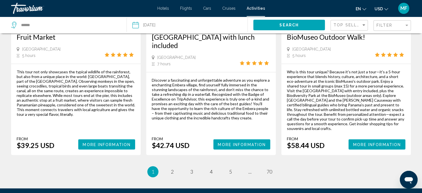
scroll to position [885, 0]
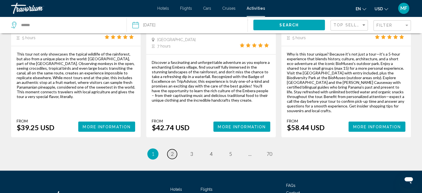
click at [170, 149] on link "page 2" at bounding box center [172, 154] width 10 height 10
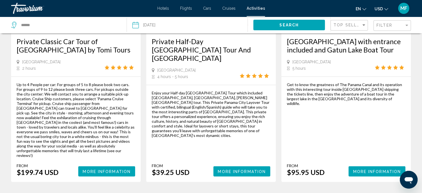
scroll to position [876, 0]
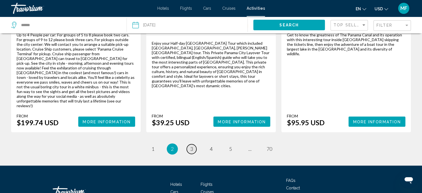
click at [190, 144] on link "page 3" at bounding box center [192, 149] width 10 height 10
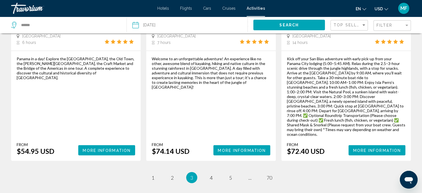
scroll to position [884, 0]
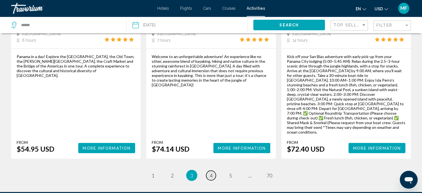
click at [210, 172] on span "4" at bounding box center [211, 175] width 3 height 6
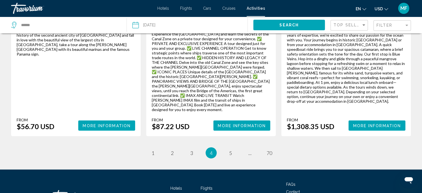
scroll to position [917, 0]
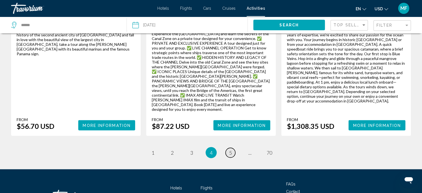
click at [229, 148] on link "page 5" at bounding box center [231, 153] width 10 height 10
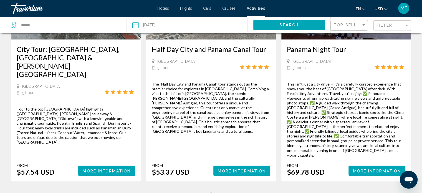
scroll to position [917, 0]
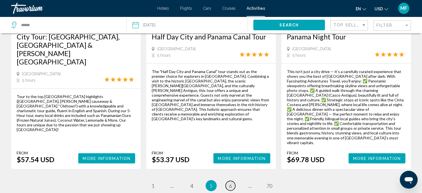
click at [229, 181] on link "page 6" at bounding box center [231, 186] width 10 height 10
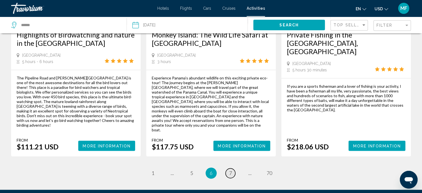
scroll to position [866, 0]
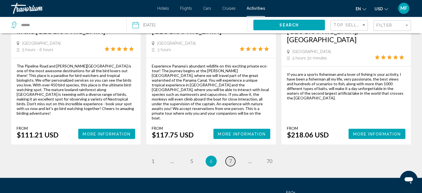
click at [229, 156] on link "page 7" at bounding box center [231, 161] width 10 height 10
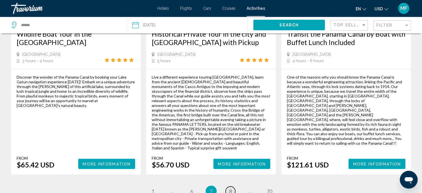
scroll to position [904, 0]
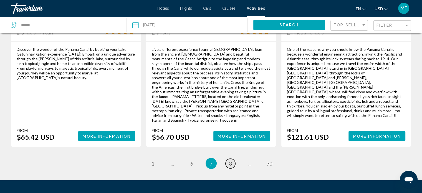
click at [229, 158] on link "page 8" at bounding box center [231, 163] width 10 height 10
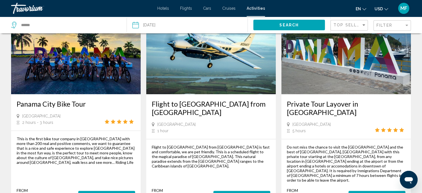
scroll to position [755, 0]
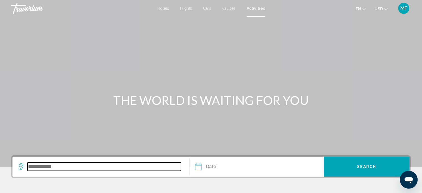
click at [77, 167] on input "Search widget" at bounding box center [103, 166] width 153 height 8
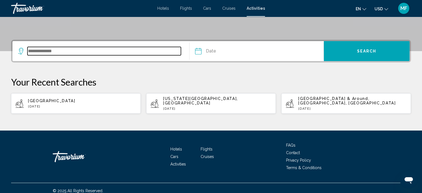
scroll to position [116, 0]
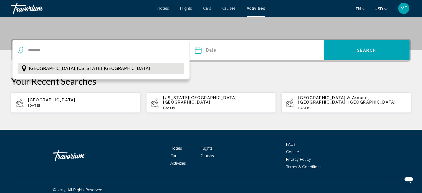
click at [111, 68] on button "[GEOGRAPHIC_DATA], [US_STATE], [GEOGRAPHIC_DATA]" at bounding box center [101, 68] width 166 height 11
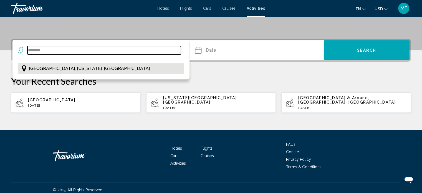
type input "**********"
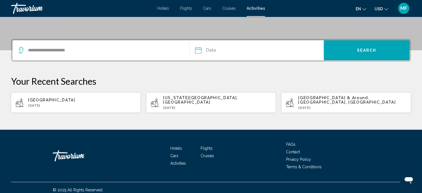
click at [201, 54] on input "Date" at bounding box center [227, 51] width 66 height 22
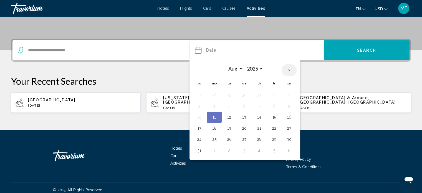
click at [286, 70] on th "Next month" at bounding box center [289, 70] width 15 height 12
select select "*"
click at [287, 117] on button "20" at bounding box center [289, 117] width 9 height 8
type input "**********"
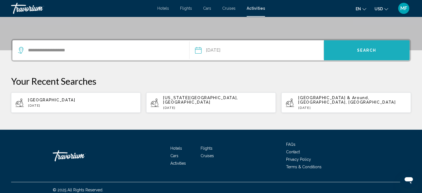
click at [360, 46] on button "Search" at bounding box center [367, 50] width 86 height 20
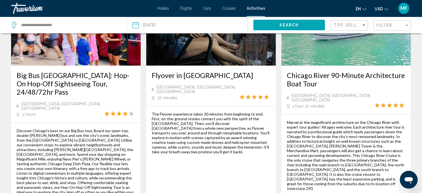
scroll to position [833, 0]
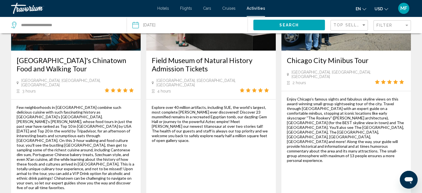
scroll to position [810, 0]
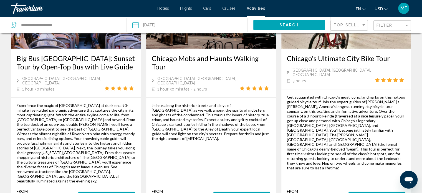
scroll to position [866, 0]
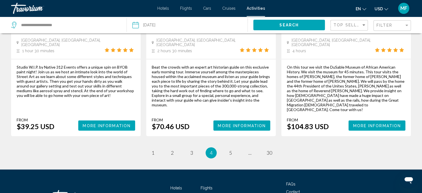
scroll to position [865, 0]
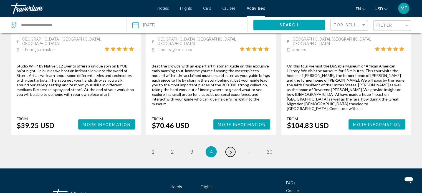
click at [230, 148] on span "5" at bounding box center [230, 151] width 3 height 6
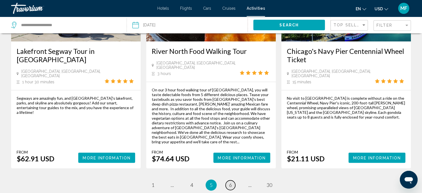
scroll to position [866, 0]
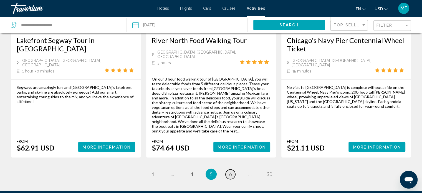
click at [234, 169] on link "page 6" at bounding box center [231, 174] width 10 height 10
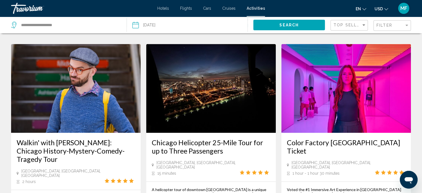
scroll to position [844, 0]
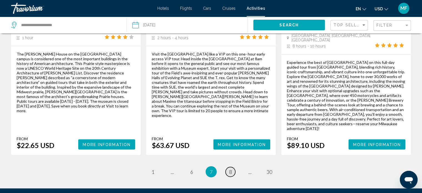
scroll to position [888, 0]
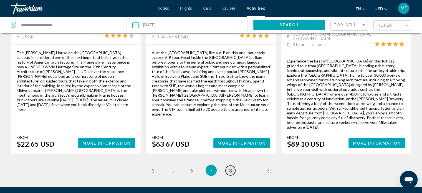
click at [231, 167] on span "8" at bounding box center [230, 170] width 3 height 6
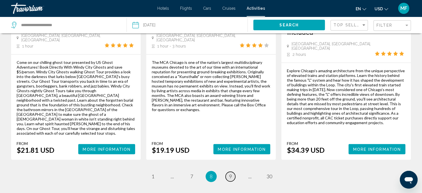
scroll to position [879, 0]
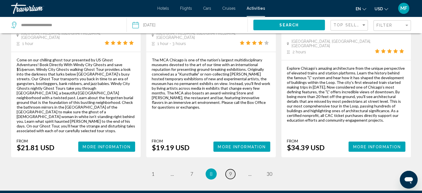
click at [232, 169] on link "page 9" at bounding box center [231, 174] width 10 height 10
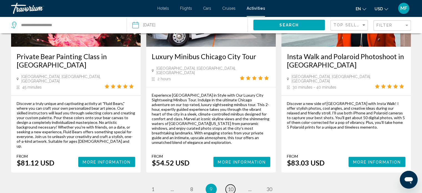
scroll to position [871, 0]
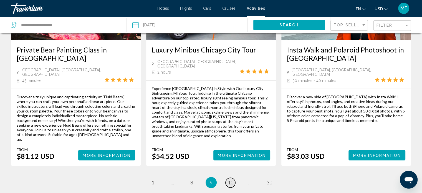
click at [230, 179] on span "10" at bounding box center [231, 182] width 6 height 6
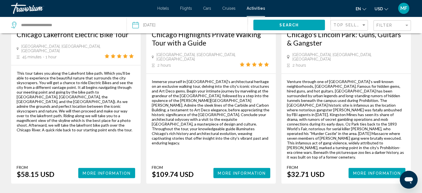
scroll to position [917, 0]
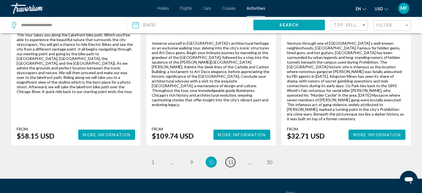
click at [231, 159] on span "11" at bounding box center [231, 162] width 6 height 6
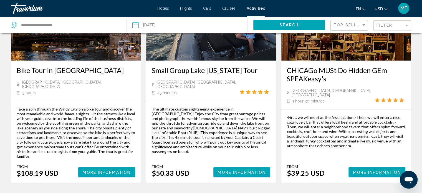
scroll to position [844, 0]
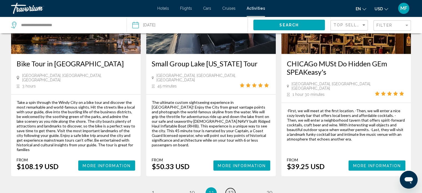
click at [226, 188] on link "page 12" at bounding box center [231, 193] width 10 height 10
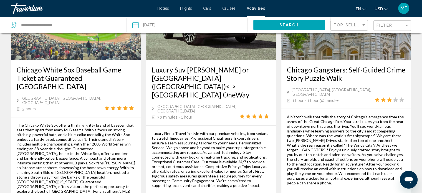
scroll to position [866, 0]
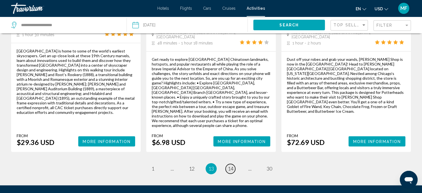
scroll to position [888, 0]
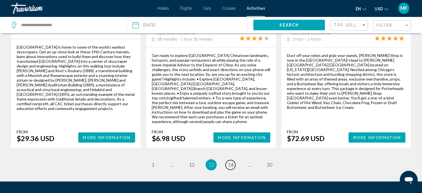
click at [231, 159] on li "page 14" at bounding box center [230, 164] width 11 height 11
click at [232, 162] on span "14" at bounding box center [231, 165] width 6 height 6
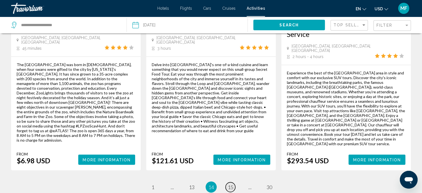
scroll to position [899, 0]
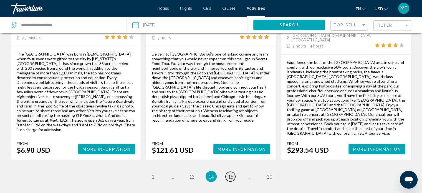
click at [231, 172] on link "page 15" at bounding box center [231, 177] width 10 height 10
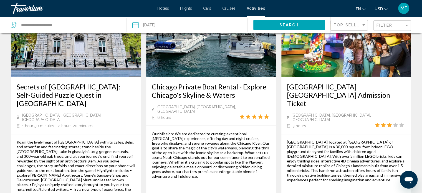
scroll to position [855, 0]
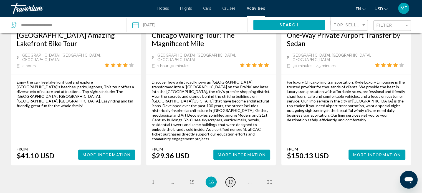
scroll to position [888, 0]
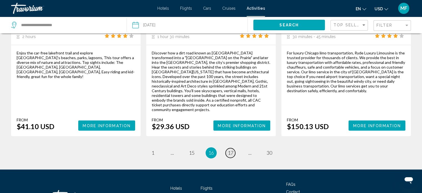
click at [232, 150] on span "17" at bounding box center [231, 153] width 6 height 6
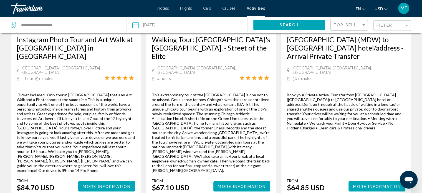
scroll to position [913, 0]
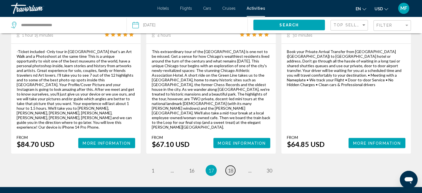
click at [229, 167] on span "18" at bounding box center [231, 170] width 6 height 6
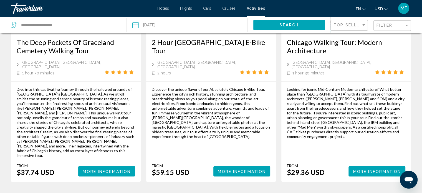
scroll to position [888, 0]
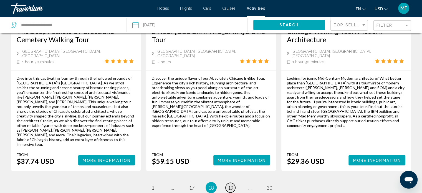
click at [228, 184] on span "19" at bounding box center [231, 187] width 6 height 6
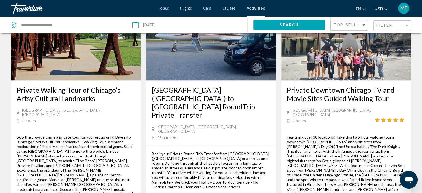
scroll to position [877, 0]
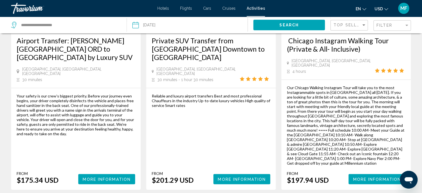
scroll to position [844, 0]
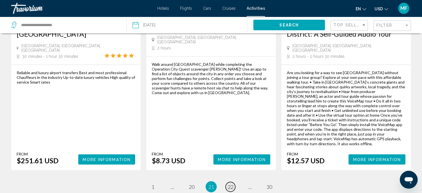
scroll to position [917, 0]
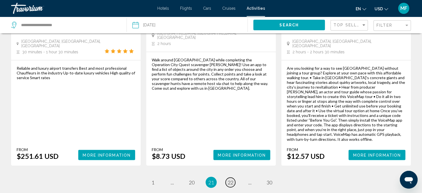
click at [229, 179] on span "22" at bounding box center [231, 182] width 6 height 6
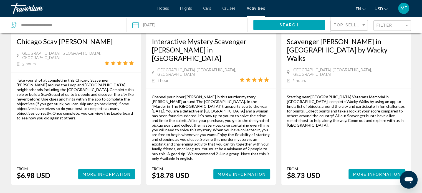
scroll to position [917, 0]
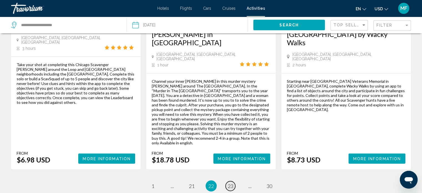
click at [229, 183] on span "23" at bounding box center [231, 186] width 6 height 6
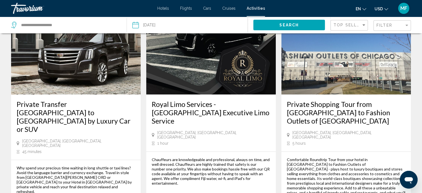
scroll to position [777, 0]
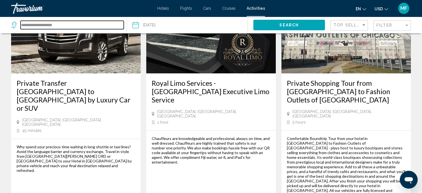
click at [65, 27] on input "**********" at bounding box center [72, 25] width 103 height 8
type input "*"
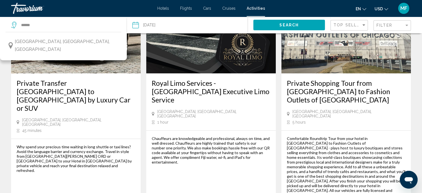
click at [56, 47] on div "[GEOGRAPHIC_DATA], [GEOGRAPHIC_DATA], [GEOGRAPHIC_DATA]" at bounding box center [64, 46] width 116 height 21
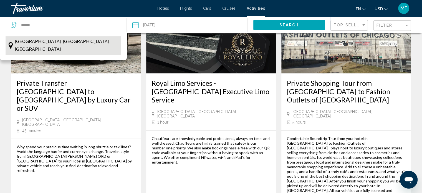
click at [61, 39] on span "[GEOGRAPHIC_DATA], [GEOGRAPHIC_DATA], [GEOGRAPHIC_DATA]" at bounding box center [67, 46] width 104 height 16
type input "**********"
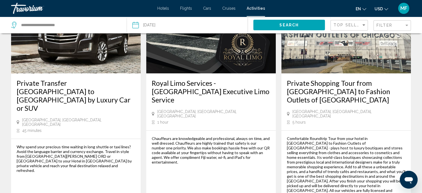
click at [133, 24] on input "Date: Sep 20, 2025" at bounding box center [161, 26] width 60 height 18
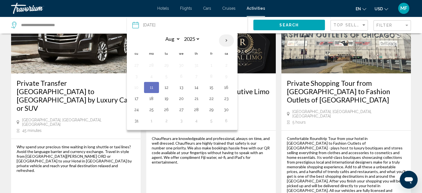
click at [225, 38] on th "Next month" at bounding box center [226, 40] width 15 height 12
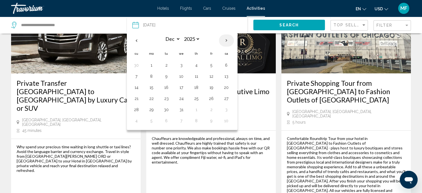
select select "*"
select select "****"
click at [225, 38] on th "Next month" at bounding box center [226, 40] width 15 height 12
select select "*"
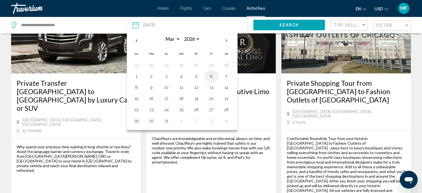
click at [209, 73] on button "6" at bounding box center [211, 76] width 9 height 8
type input "**********"
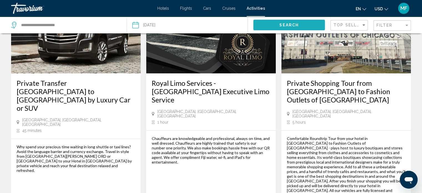
click at [279, 25] on button "Search" at bounding box center [289, 25] width 72 height 10
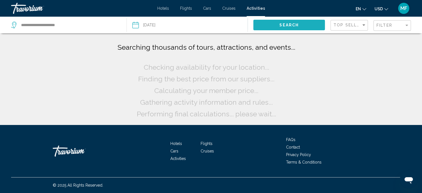
scroll to position [0, 0]
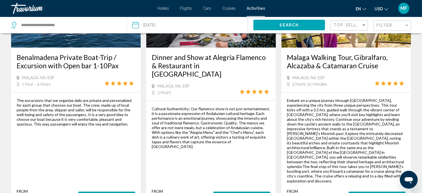
scroll to position [888, 0]
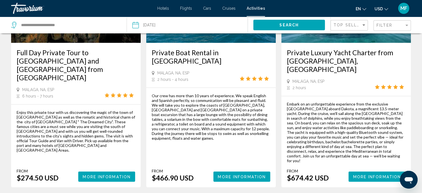
scroll to position [888, 0]
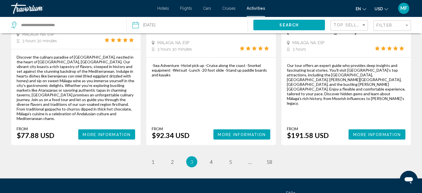
scroll to position [898, 0]
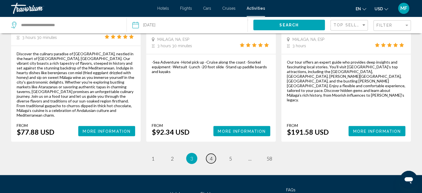
click at [214, 153] on link "page 4" at bounding box center [211, 158] width 10 height 10
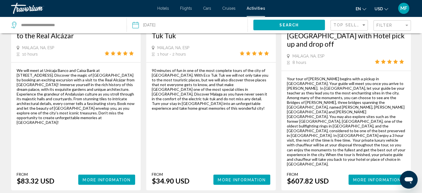
scroll to position [910, 0]
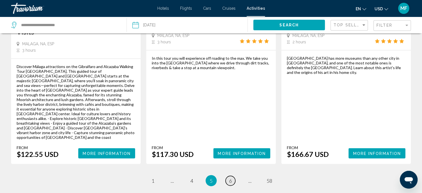
scroll to position [899, 0]
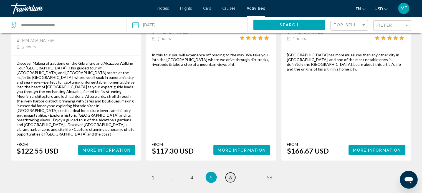
click at [233, 172] on link "page 6" at bounding box center [231, 177] width 10 height 10
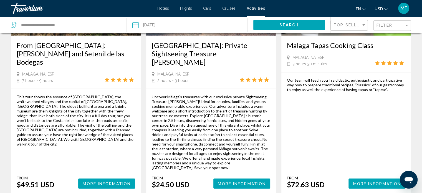
scroll to position [866, 0]
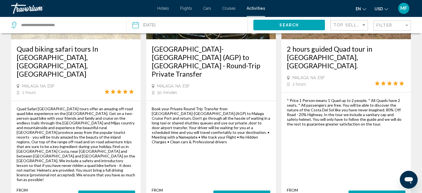
scroll to position [888, 0]
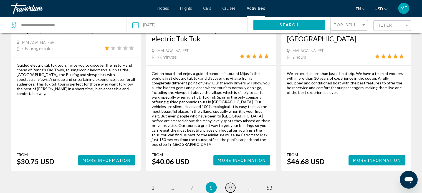
scroll to position [899, 0]
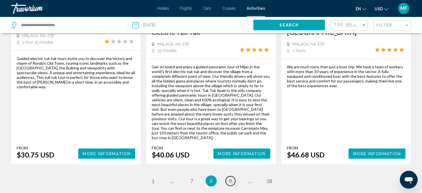
click at [229, 178] on span "9" at bounding box center [230, 181] width 3 height 6
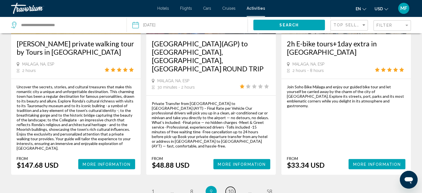
scroll to position [877, 0]
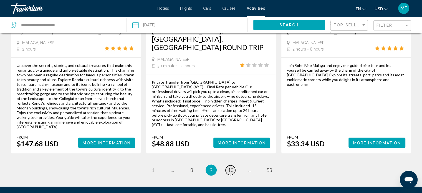
click at [229, 167] on span "10" at bounding box center [231, 170] width 6 height 6
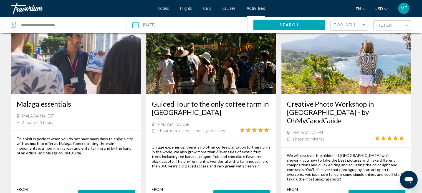
scroll to position [755, 0]
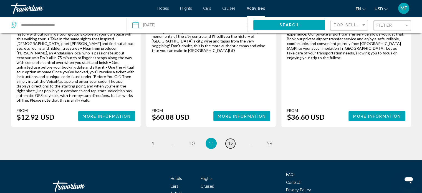
scroll to position [874, 0]
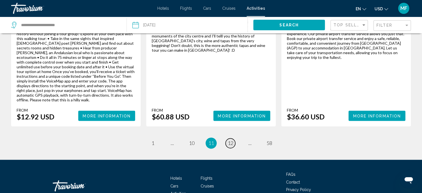
click at [231, 140] on span "12" at bounding box center [231, 143] width 6 height 6
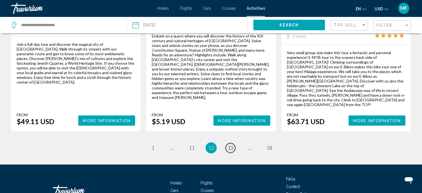
scroll to position [857, 0]
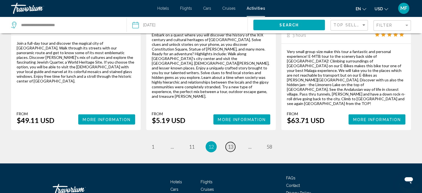
click at [231, 143] on span "13" at bounding box center [231, 146] width 6 height 6
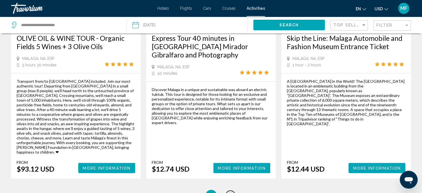
scroll to position [866, 0]
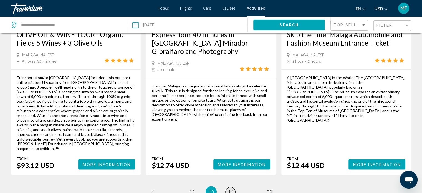
click at [231, 188] on span "14" at bounding box center [231, 191] width 6 height 6
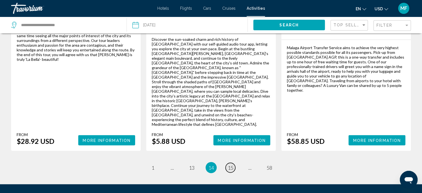
scroll to position [902, 0]
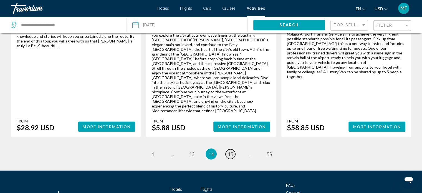
click at [229, 151] on span "15" at bounding box center [231, 154] width 6 height 6
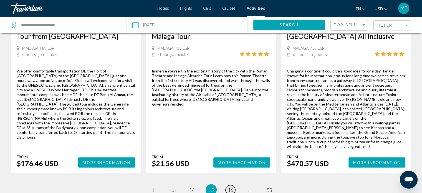
scroll to position [884, 0]
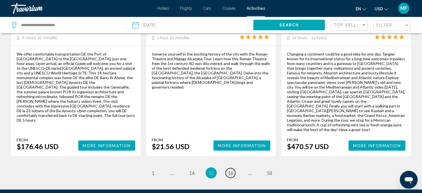
click at [229, 170] on span "16" at bounding box center [231, 173] width 6 height 6
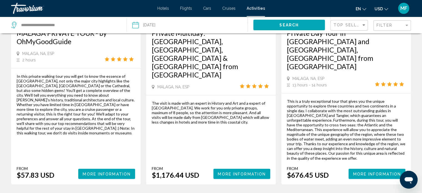
scroll to position [902, 0]
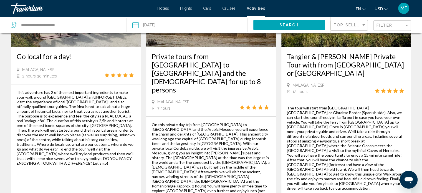
scroll to position [422, 0]
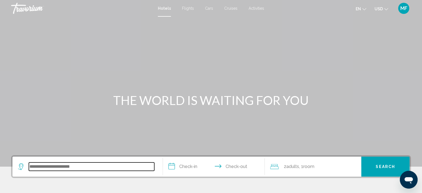
click at [58, 170] on input "Search widget" at bounding box center [91, 166] width 125 height 8
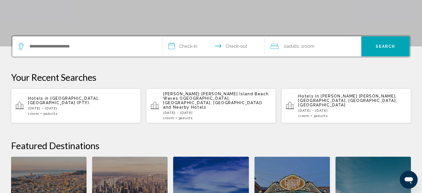
click at [58, 170] on div "**********" at bounding box center [211, 146] width 422 height 223
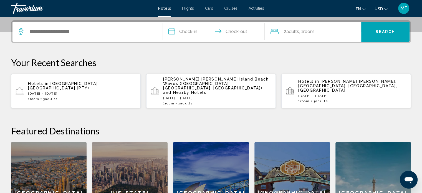
scroll to position [137, 0]
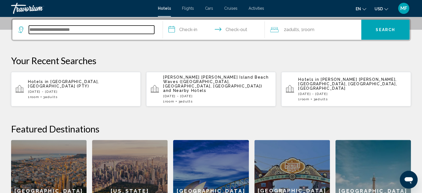
click at [87, 30] on input "Search widget" at bounding box center [91, 30] width 125 height 8
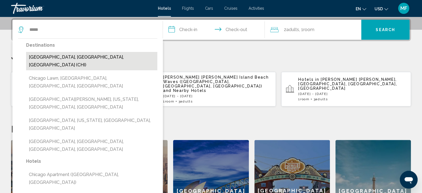
click at [83, 54] on button "[GEOGRAPHIC_DATA], [GEOGRAPHIC_DATA], [GEOGRAPHIC_DATA] (CHI)" at bounding box center [91, 61] width 131 height 18
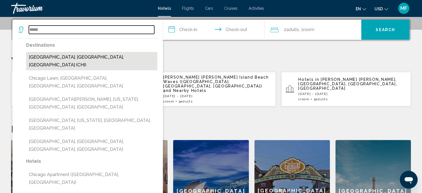
type input "**********"
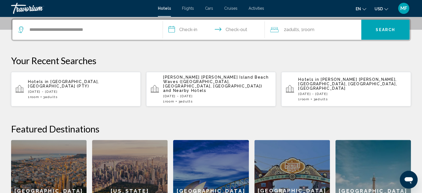
click at [172, 30] on input "**********" at bounding box center [215, 31] width 104 height 22
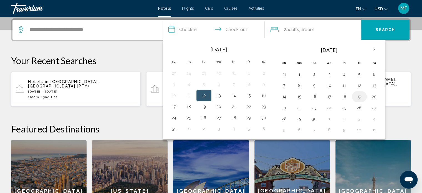
click at [357, 97] on button "19" at bounding box center [359, 97] width 9 height 8
click at [288, 107] on td "21" at bounding box center [284, 107] width 15 height 11
click at [284, 106] on button "21" at bounding box center [284, 108] width 9 height 8
type input "**********"
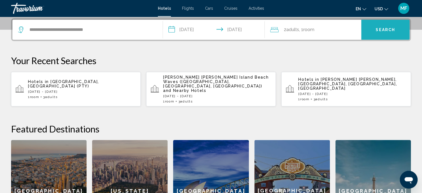
click at [380, 33] on button "Search" at bounding box center [385, 30] width 48 height 20
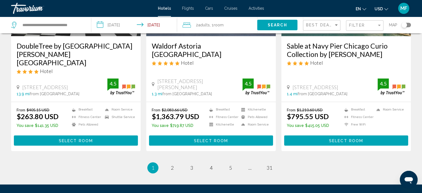
scroll to position [775, 0]
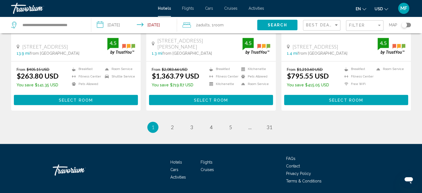
click at [177, 122] on li "page 2" at bounding box center [172, 127] width 11 height 11
click at [173, 124] on span "2" at bounding box center [172, 127] width 3 height 6
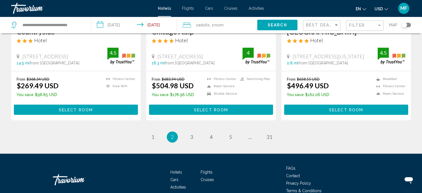
scroll to position [775, 0]
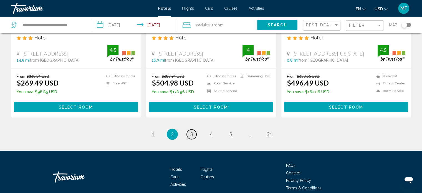
click at [194, 129] on link "page 3" at bounding box center [192, 134] width 10 height 10
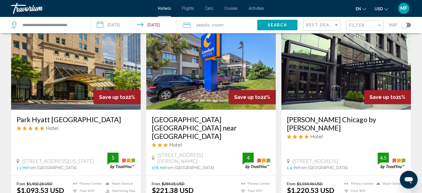
scroll to position [710, 0]
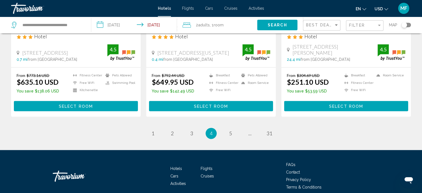
scroll to position [758, 0]
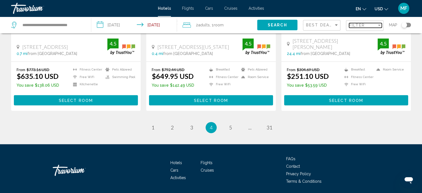
click at [357, 24] on span "Filter" at bounding box center [357, 25] width 16 height 4
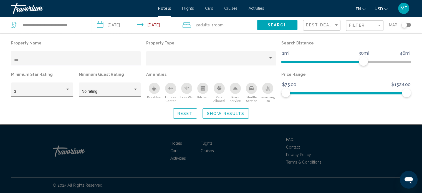
scroll to position [156, 0]
type input "*****"
click at [236, 120] on div "Property Name ***** Property Type Search Distance 1mi 46mi 30mi Minimum Star Ra…" at bounding box center [211, 78] width 422 height 91
click at [237, 114] on span "Show Results" at bounding box center [225, 113] width 37 height 4
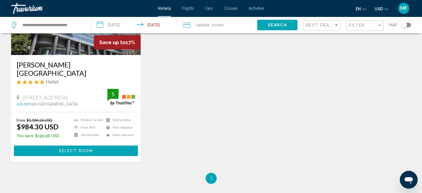
scroll to position [23, 0]
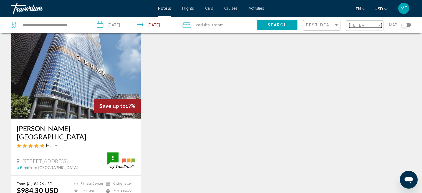
click at [374, 24] on div "Filter" at bounding box center [363, 25] width 28 height 4
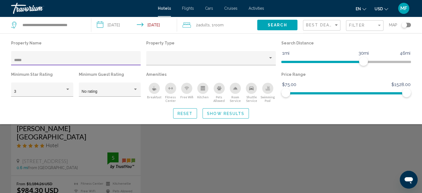
click at [91, 56] on div "*****" at bounding box center [76, 59] width 124 height 11
type input "*"
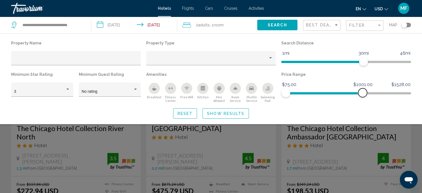
click at [363, 92] on span "Hotel Filters" at bounding box center [324, 92] width 77 height 9
click at [344, 61] on span "Hotel Filters" at bounding box center [313, 62] width 64 height 2
click at [331, 61] on ngx-slider "1mi 46mi 18mi" at bounding box center [346, 61] width 130 height 1
click at [339, 62] on ngx-slider "1mi 46mi 18mi" at bounding box center [346, 61] width 130 height 1
click at [294, 26] on button "Search" at bounding box center [277, 25] width 40 height 10
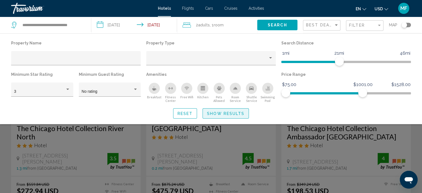
click at [223, 110] on button "Show Results" at bounding box center [226, 113] width 46 height 10
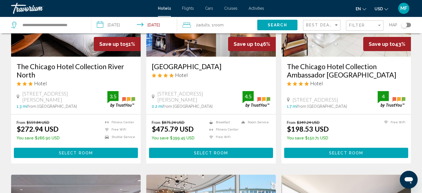
scroll to position [90, 0]
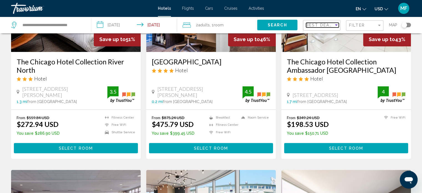
click at [336, 26] on div "Sort by" at bounding box center [336, 25] width 5 height 4
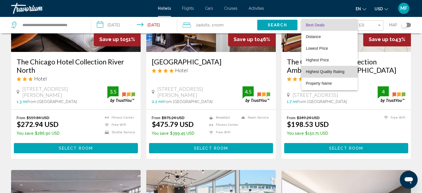
click at [331, 74] on span "Highest Quality Rating" at bounding box center [329, 72] width 47 height 12
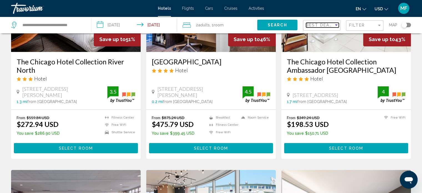
scroll to position [692, 0]
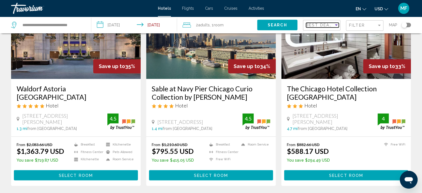
click at [338, 25] on div "Sort by" at bounding box center [336, 25] width 5 height 4
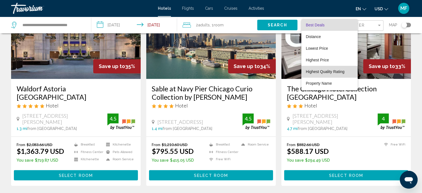
click at [327, 71] on span "Highest Quality Rating" at bounding box center [325, 71] width 39 height 4
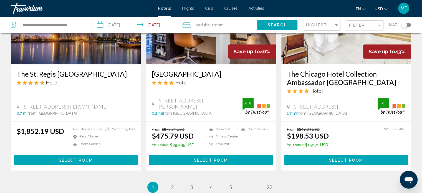
click at [418, 31] on app-hotels-search-filters "Highest Quality Rating Filter Map" at bounding box center [362, 25] width 119 height 17
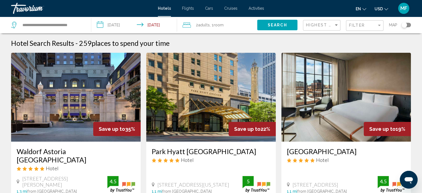
click at [112, 93] on img "Main content" at bounding box center [76, 97] width 130 height 89
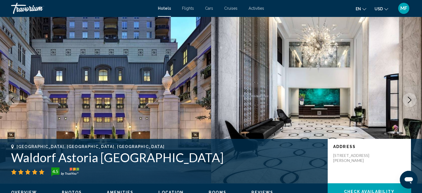
scroll to position [3, 0]
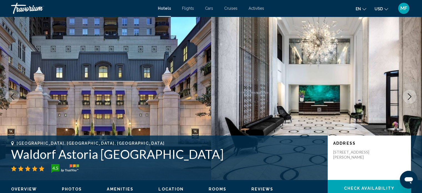
click at [409, 93] on icon "Next image" at bounding box center [409, 96] width 7 height 7
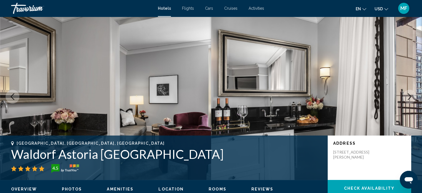
click at [409, 93] on icon "Next image" at bounding box center [409, 96] width 7 height 7
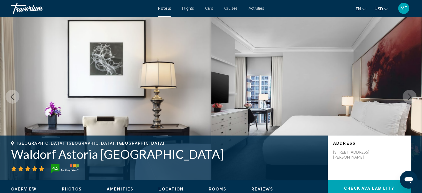
click at [409, 93] on icon "Next image" at bounding box center [409, 96] width 7 height 7
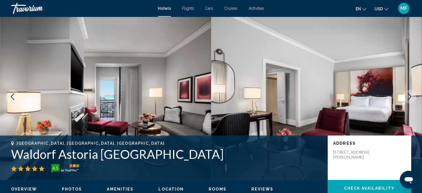
click at [409, 93] on icon "Next image" at bounding box center [409, 96] width 7 height 7
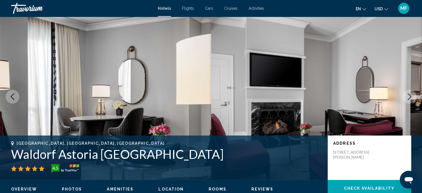
click at [409, 93] on icon "Next image" at bounding box center [409, 96] width 7 height 7
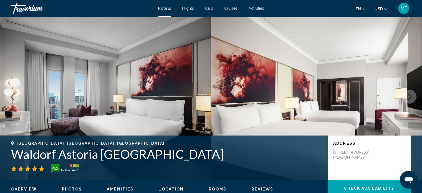
click at [409, 93] on icon "Next image" at bounding box center [409, 96] width 7 height 7
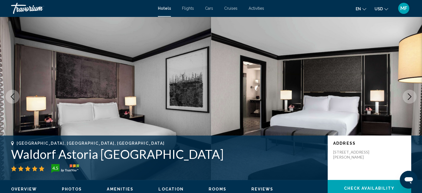
click at [409, 93] on icon "Next image" at bounding box center [409, 96] width 7 height 7
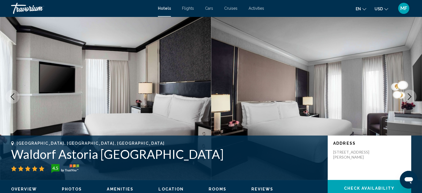
click at [409, 93] on icon "Next image" at bounding box center [409, 96] width 7 height 7
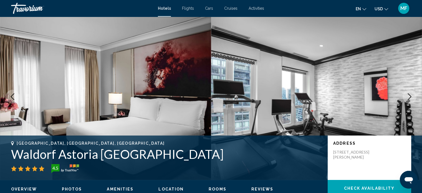
click at [409, 93] on icon "Next image" at bounding box center [409, 96] width 7 height 7
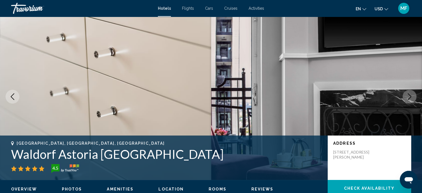
click at [409, 93] on icon "Next image" at bounding box center [409, 96] width 7 height 7
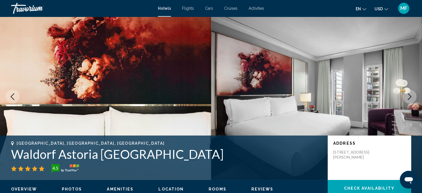
click at [409, 93] on icon "Next image" at bounding box center [409, 96] width 7 height 7
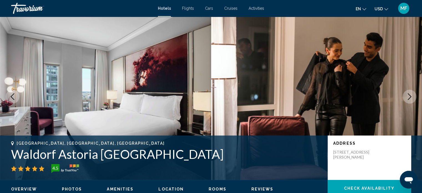
click at [409, 93] on icon "Next image" at bounding box center [409, 96] width 7 height 7
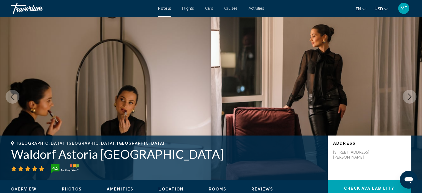
click at [409, 93] on icon "Next image" at bounding box center [409, 96] width 7 height 7
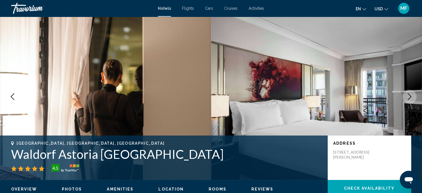
click at [409, 93] on icon "Next image" at bounding box center [409, 96] width 7 height 7
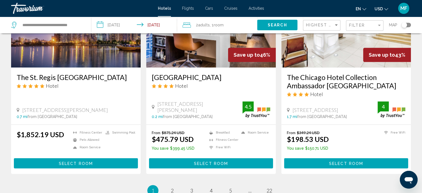
scroll to position [699, 0]
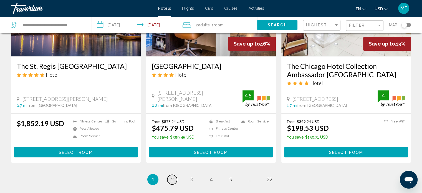
click at [171, 176] on span "2" at bounding box center [172, 179] width 3 height 6
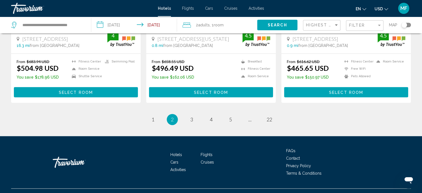
scroll to position [775, 0]
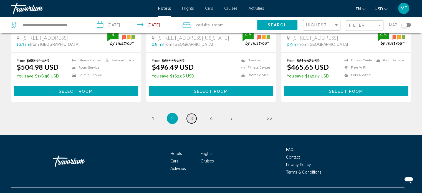
click at [193, 115] on span "3" at bounding box center [191, 118] width 3 height 6
